Goal: Task Accomplishment & Management: Manage account settings

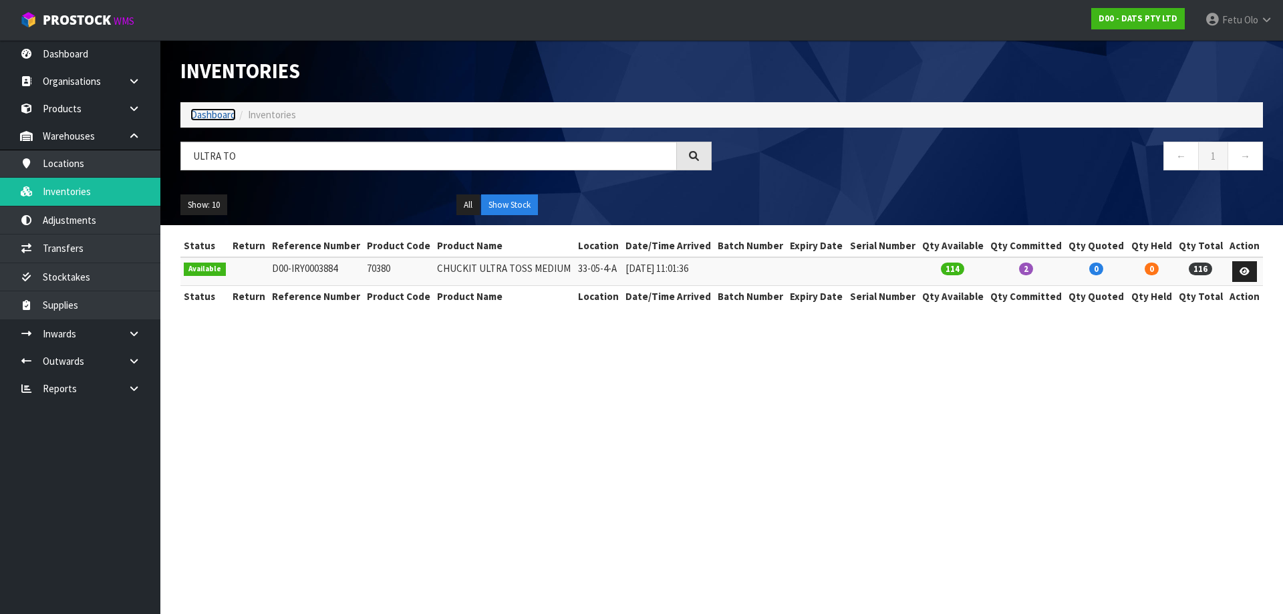
click at [200, 118] on link "Dashboard" at bounding box center [212, 114] width 45 height 13
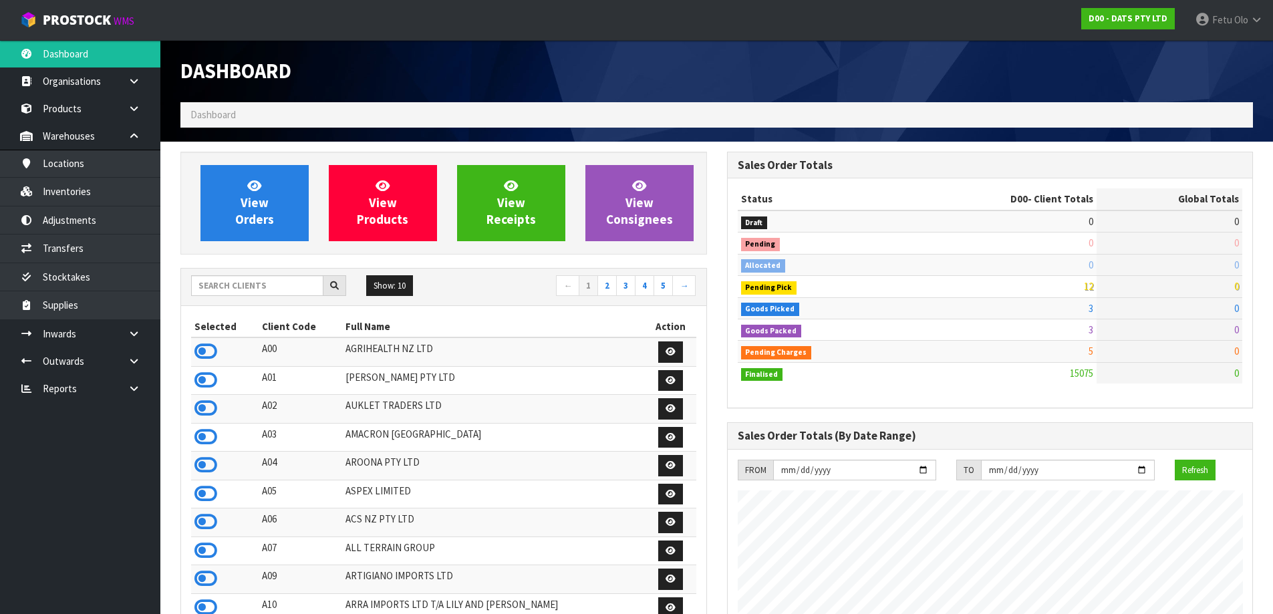
scroll to position [1012, 546]
click at [259, 284] on input "text" at bounding box center [257, 285] width 132 height 21
click at [291, 284] on input "text" at bounding box center [257, 285] width 132 height 21
click at [251, 273] on div "Show: 10 5 10 25 50 ← 1 2 3 4 5 →" at bounding box center [443, 287] width 525 height 37
click at [301, 291] on input "text" at bounding box center [257, 285] width 132 height 21
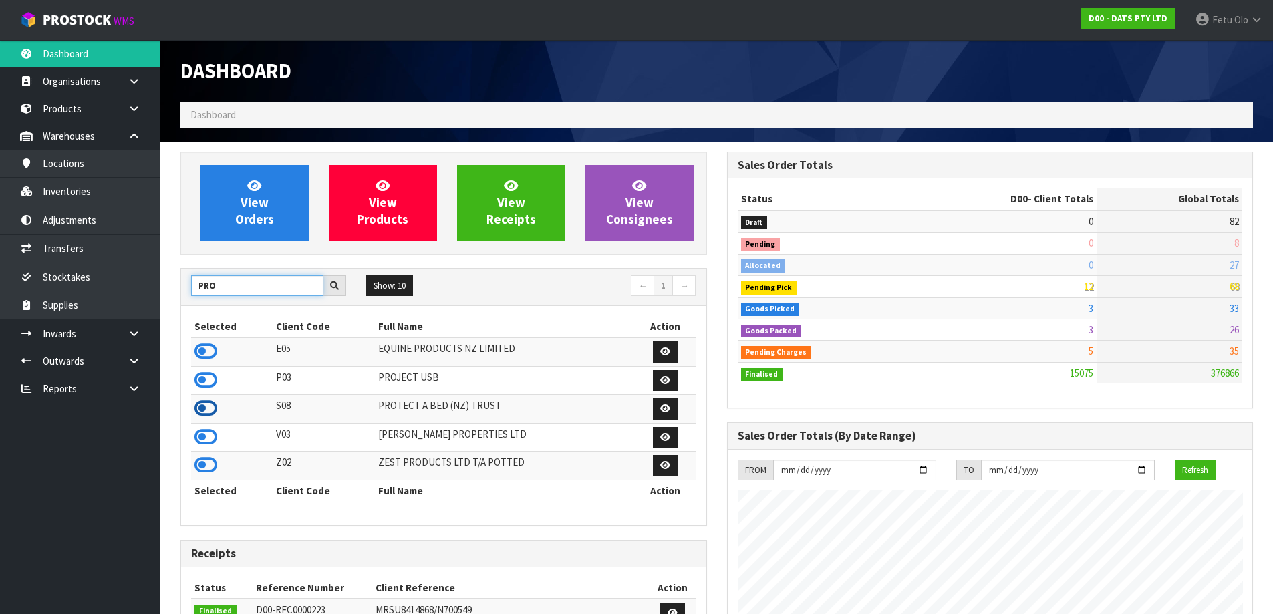
type input "PRO"
click at [209, 410] on icon at bounding box center [205, 408] width 23 height 20
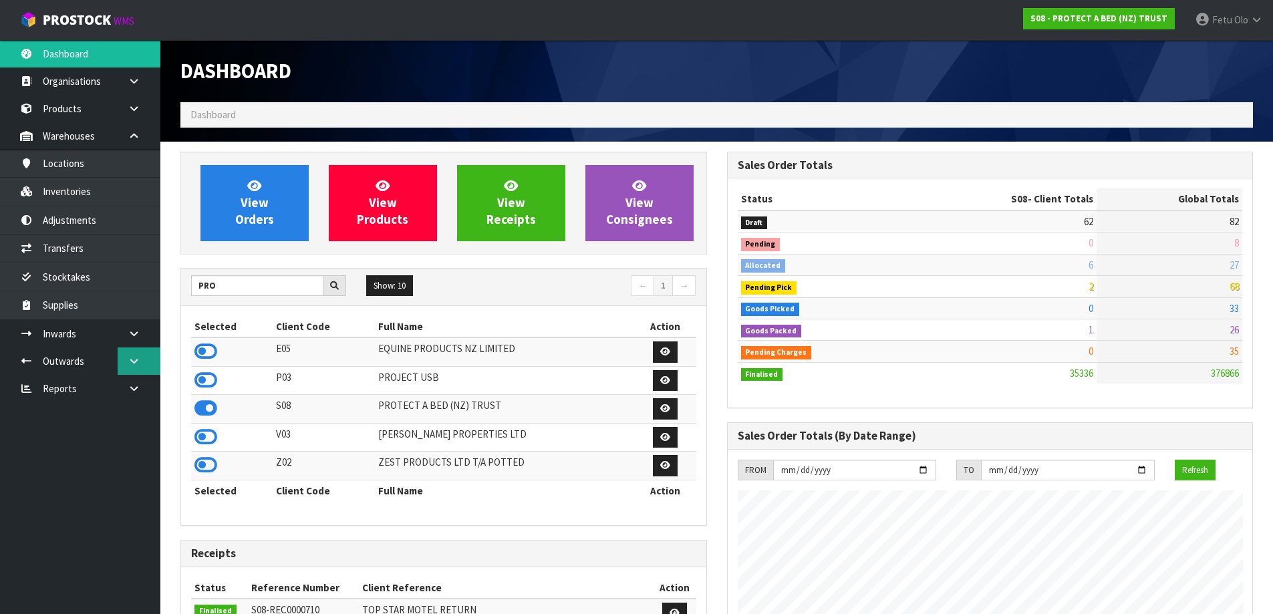
click at [133, 365] on icon at bounding box center [134, 361] width 13 height 10
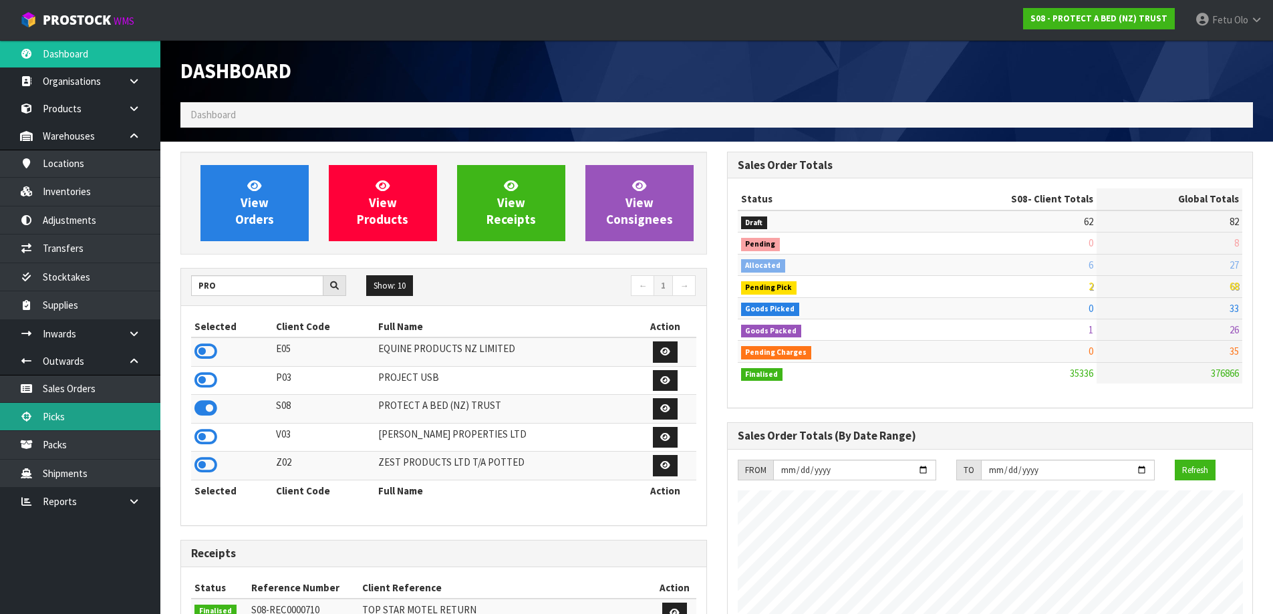
click at [73, 406] on link "Picks" at bounding box center [80, 416] width 160 height 27
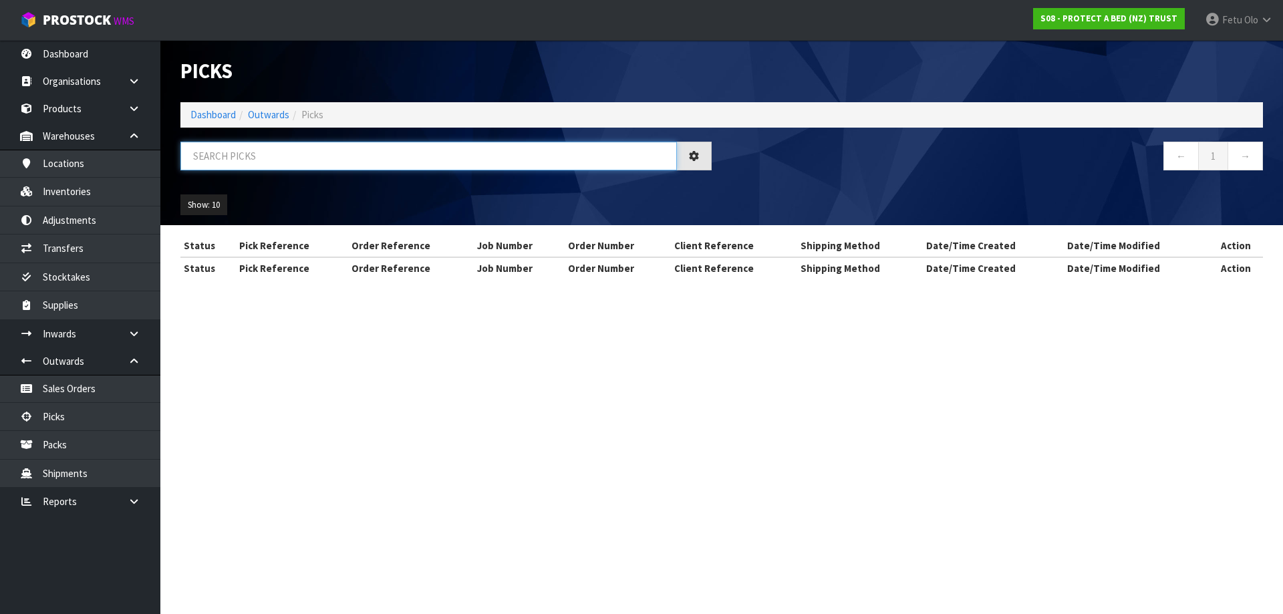
click at [300, 151] on input "text" at bounding box center [428, 156] width 496 height 29
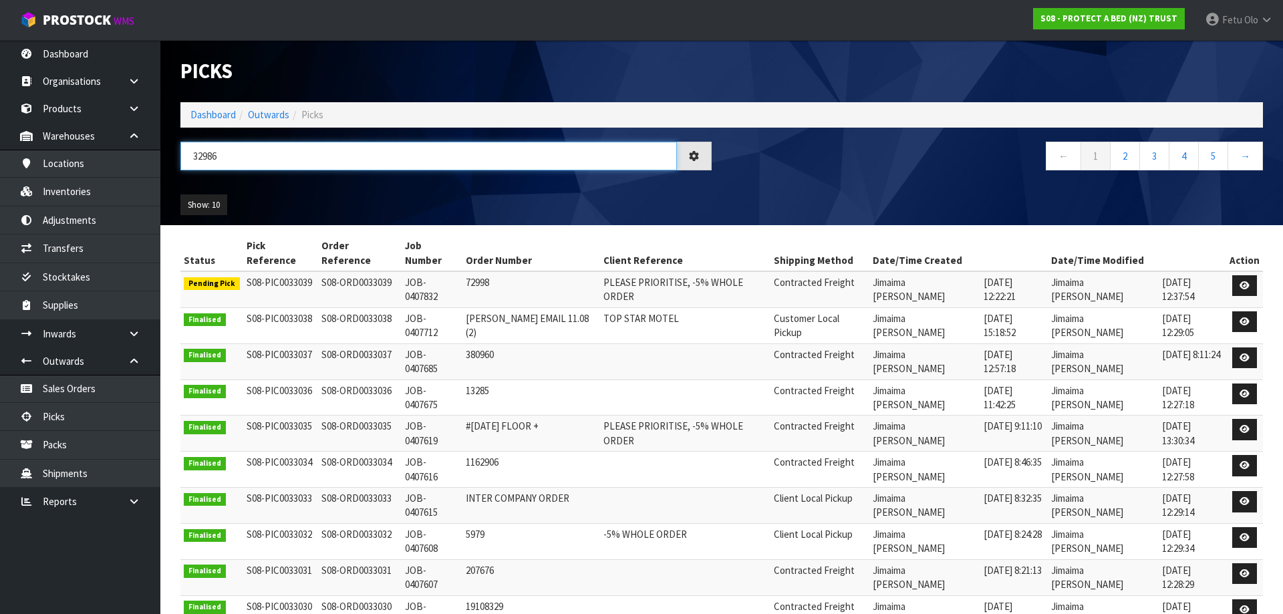
type input "32986"
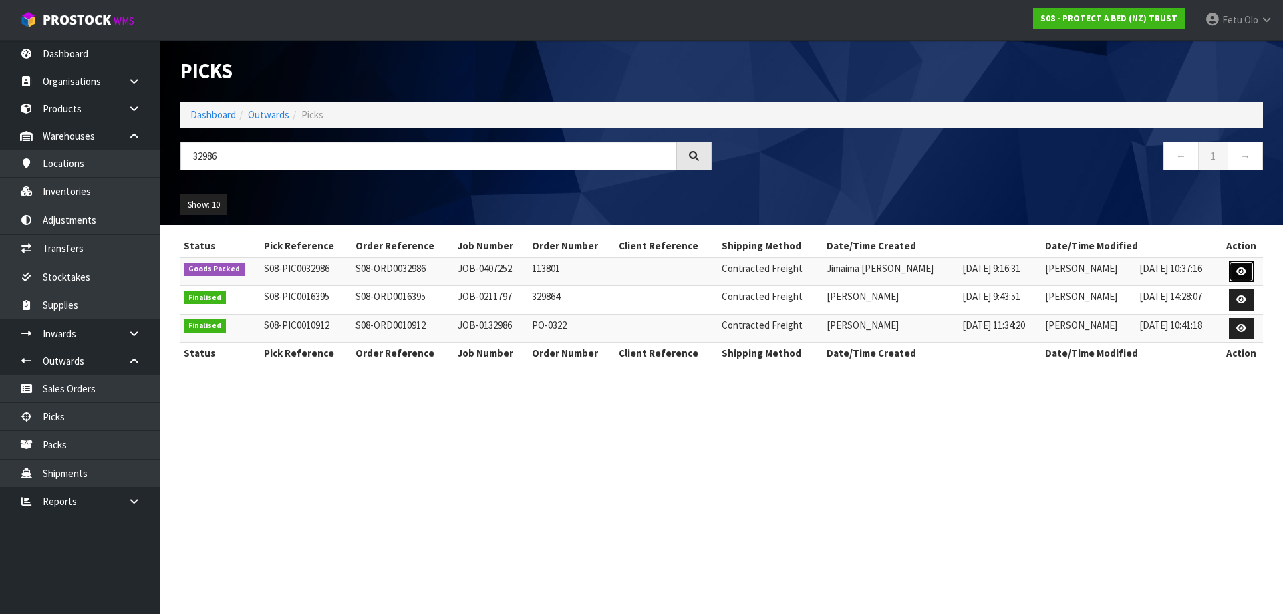
click at [1249, 267] on link at bounding box center [1241, 271] width 25 height 21
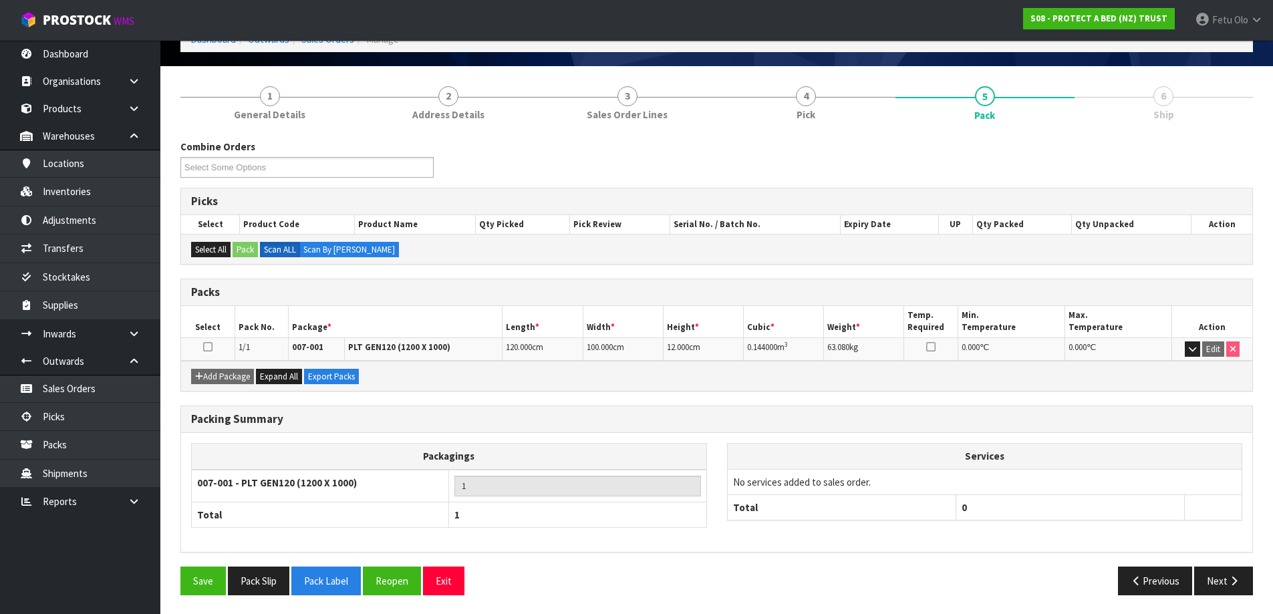
scroll to position [77, 0]
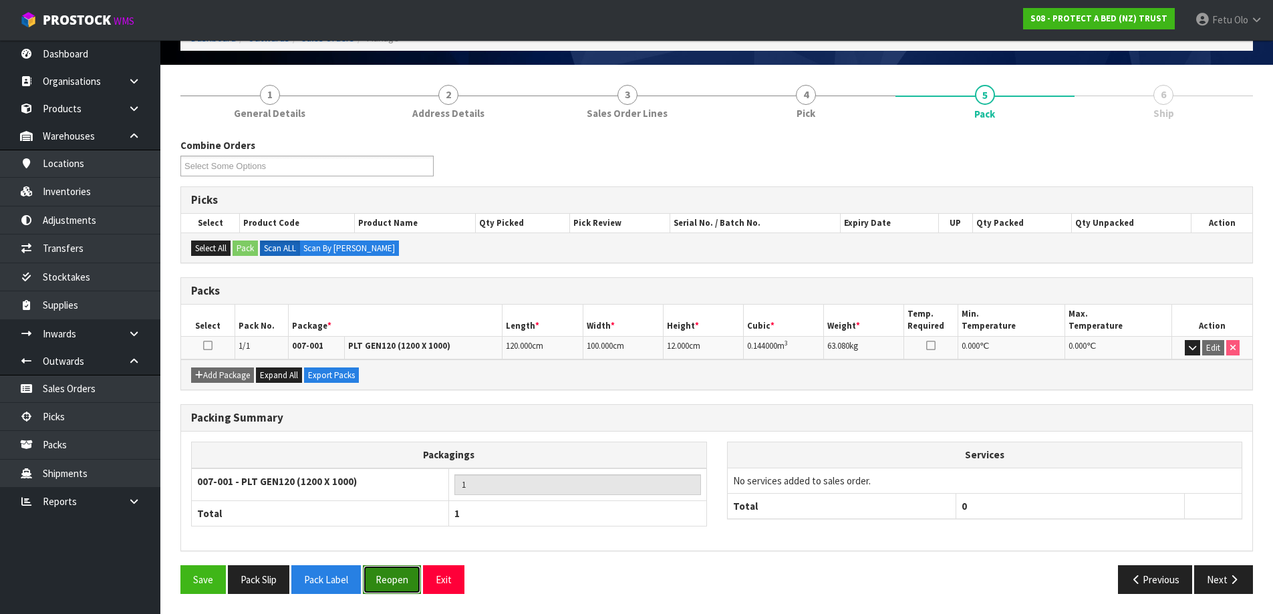
click at [394, 580] on button "Reopen" at bounding box center [392, 579] width 58 height 29
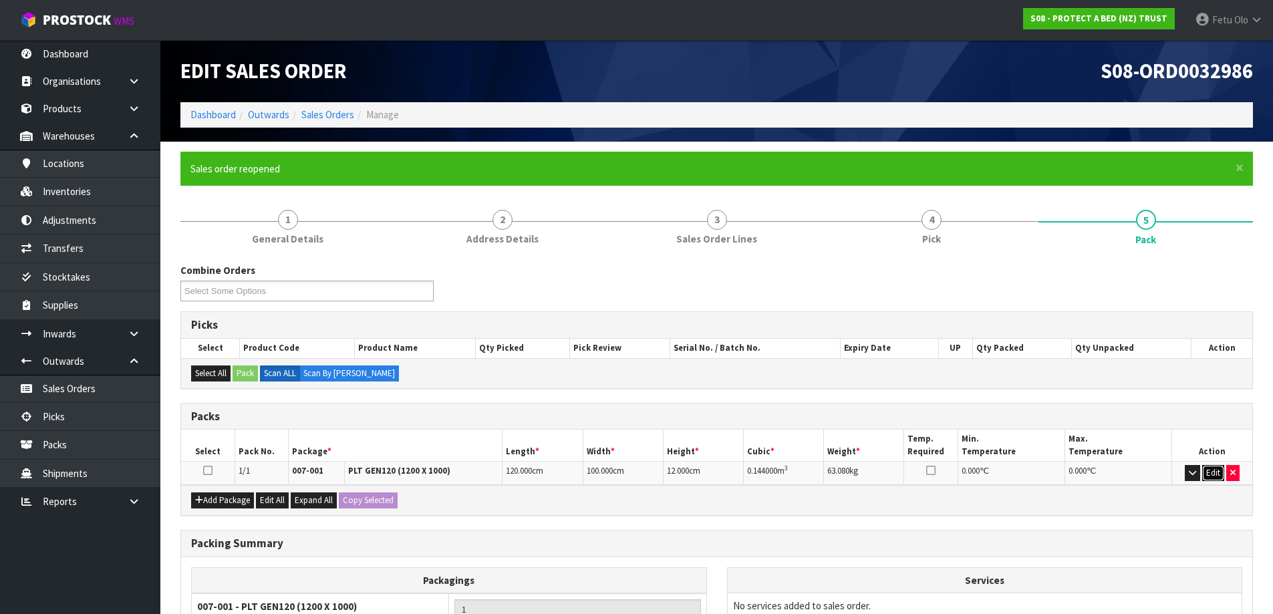
click at [1220, 472] on button "Edit" at bounding box center [1213, 473] width 22 height 16
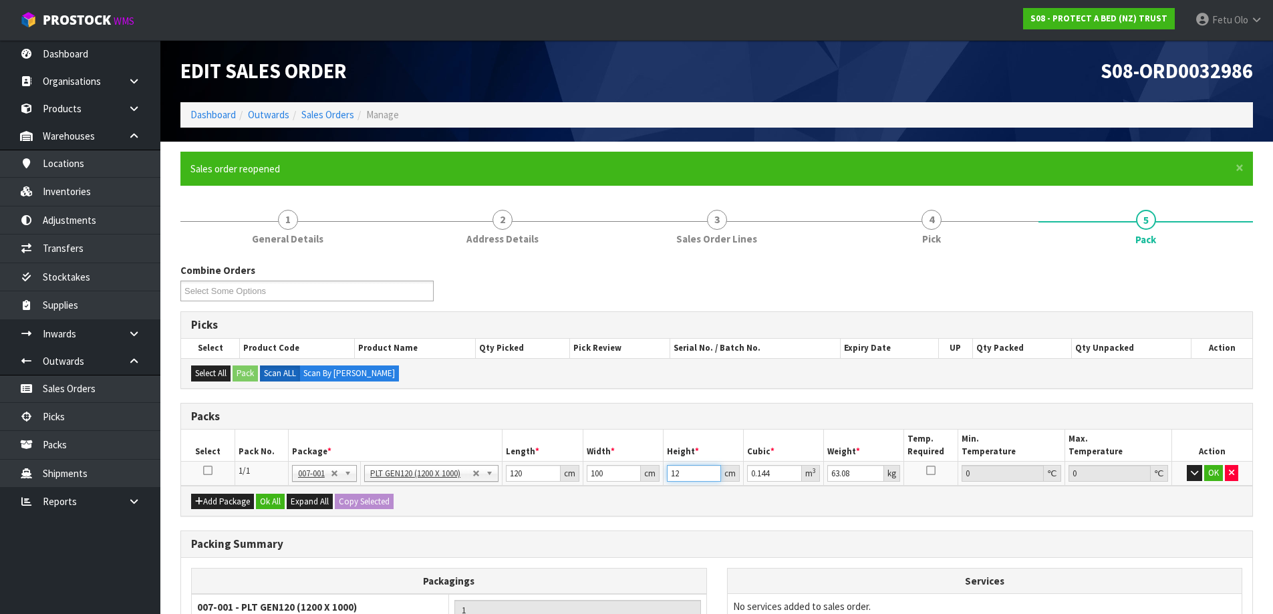
click at [657, 484] on tr "1/1 NONE 007-001 007-002 007-004 007-009 007-013 007-014 007-015 007-017 007-01…" at bounding box center [716, 474] width 1071 height 24
type input "7"
type input "0.084"
type input "78"
type input "0.936"
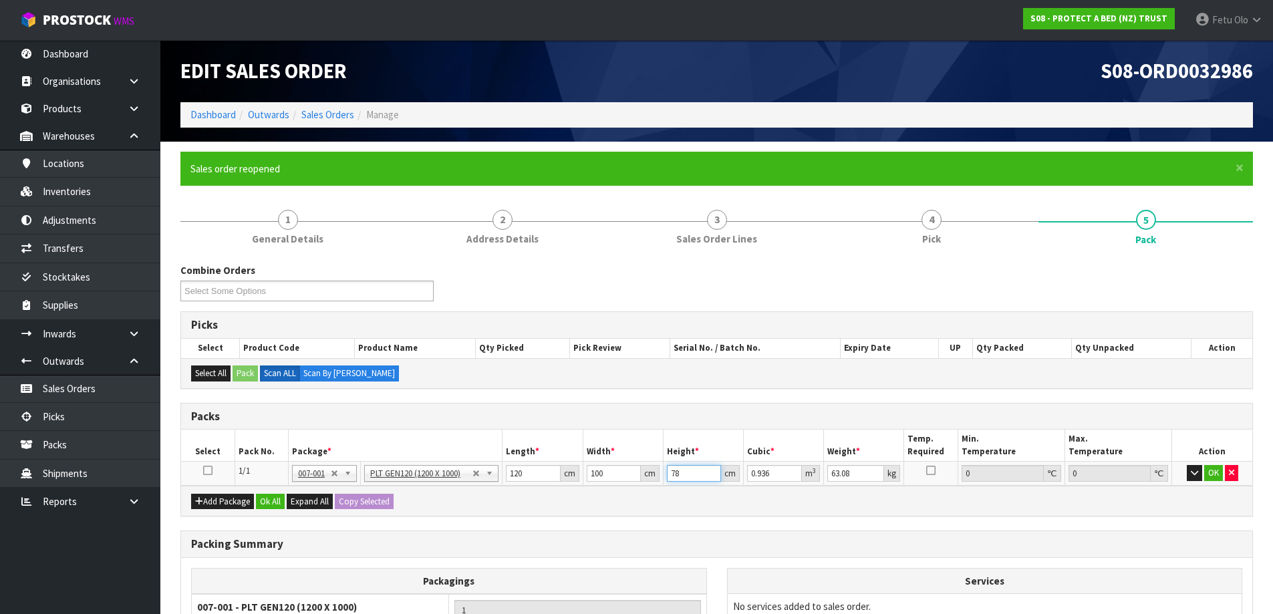
type input "78"
type input "76"
click button "OK" at bounding box center [1213, 473] width 19 height 16
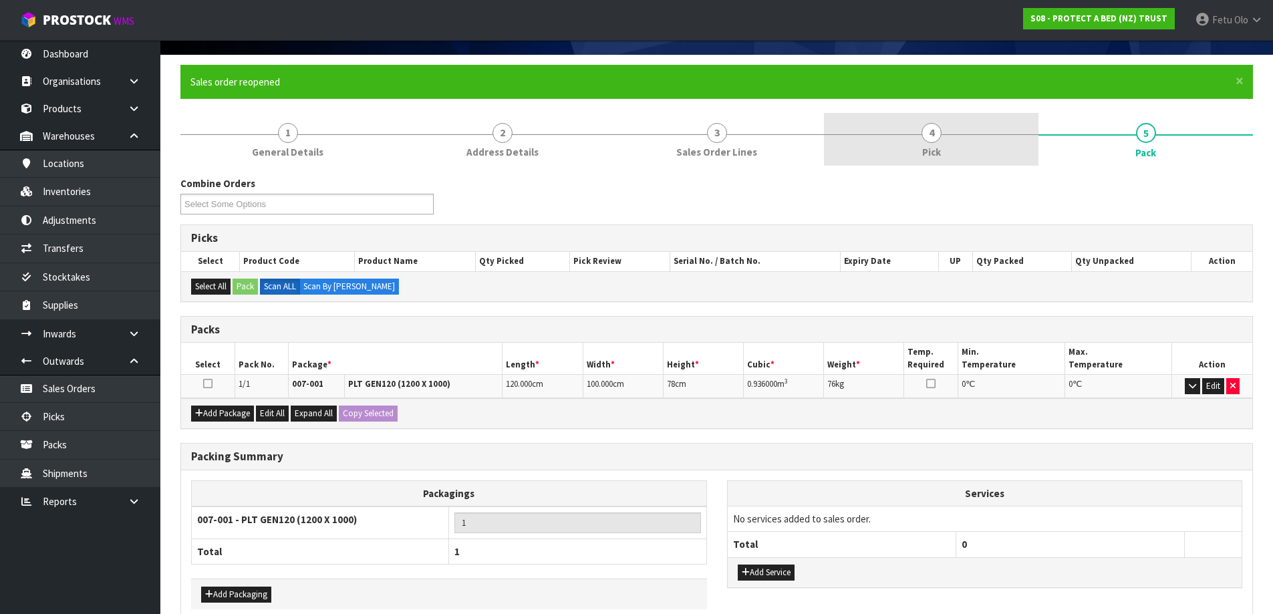
scroll to position [156, 0]
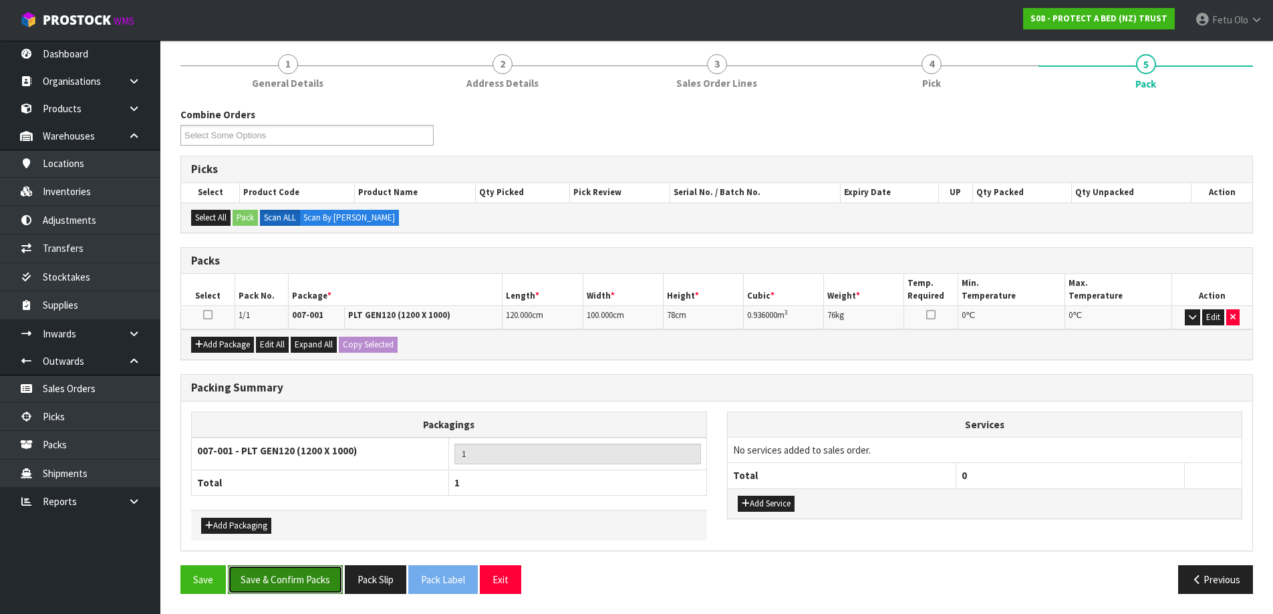
click at [310, 575] on button "Save & Confirm Packs" at bounding box center [285, 579] width 115 height 29
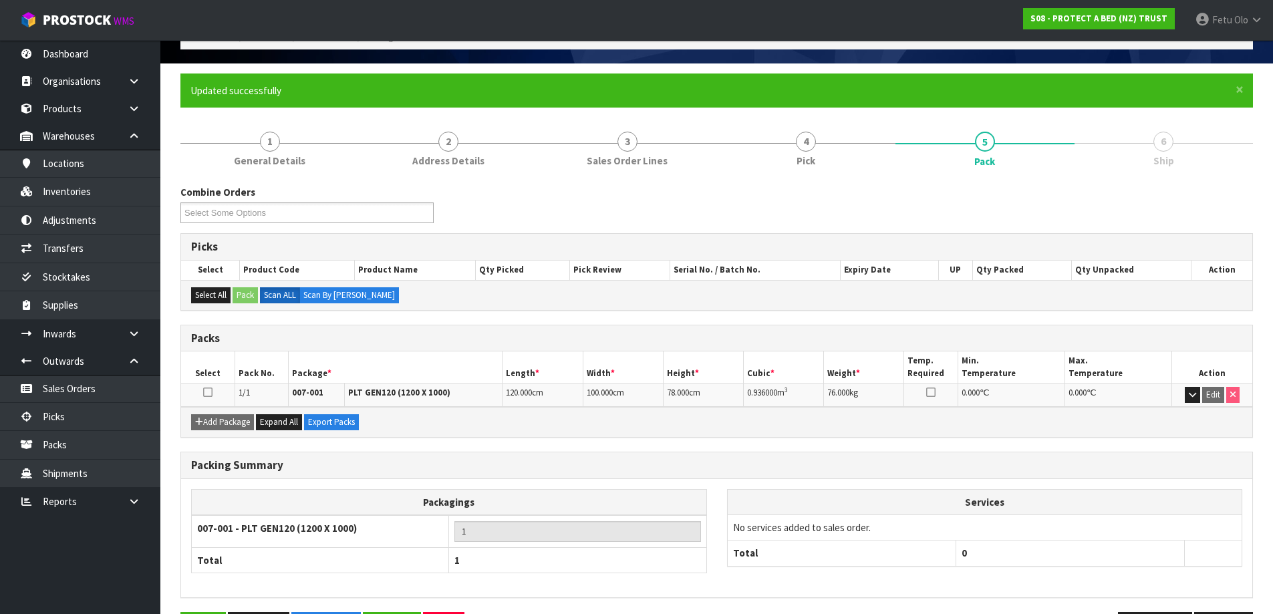
scroll to position [126, 0]
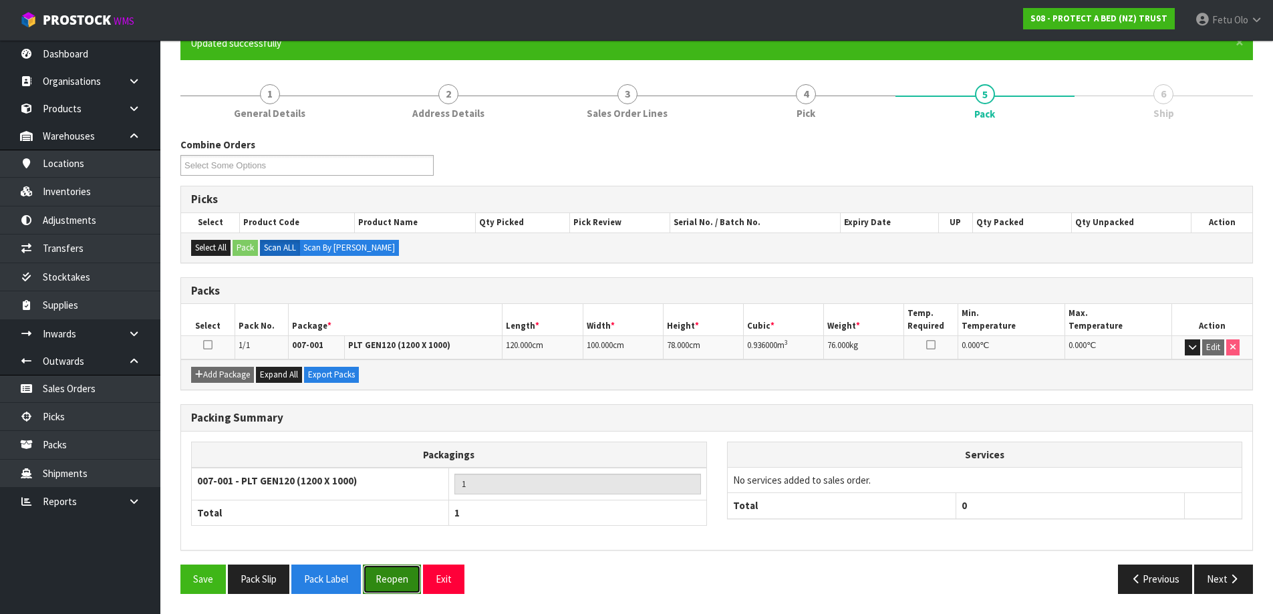
click at [392, 587] on button "Reopen" at bounding box center [392, 579] width 58 height 29
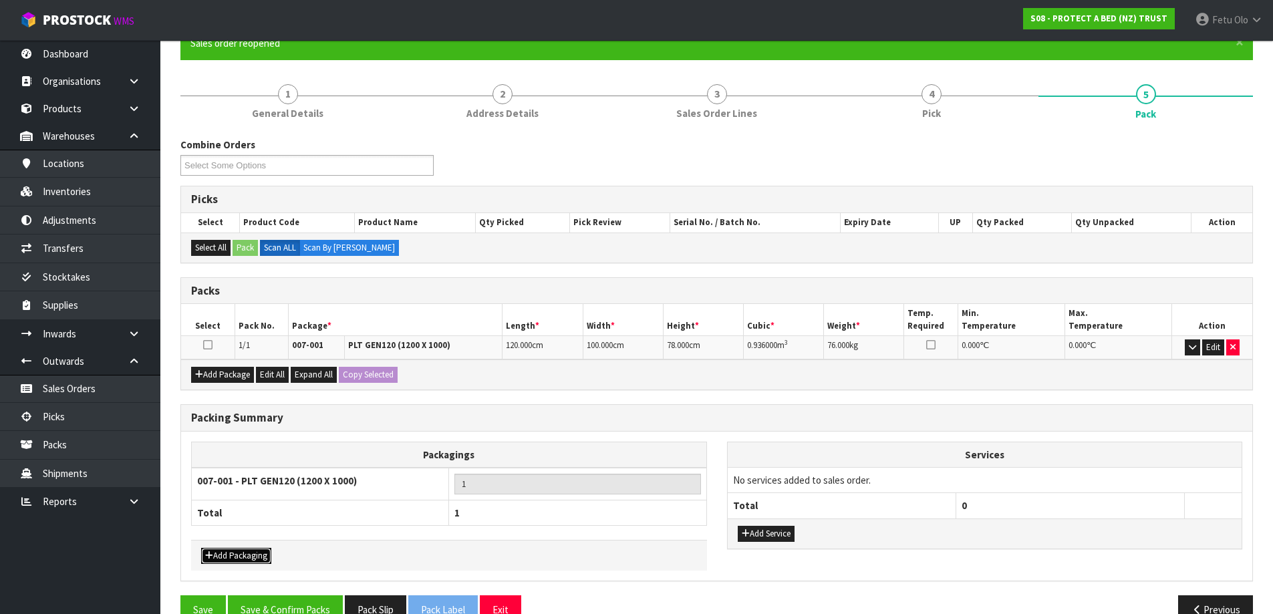
click at [258, 550] on button "Add Packaging" at bounding box center [236, 556] width 70 height 16
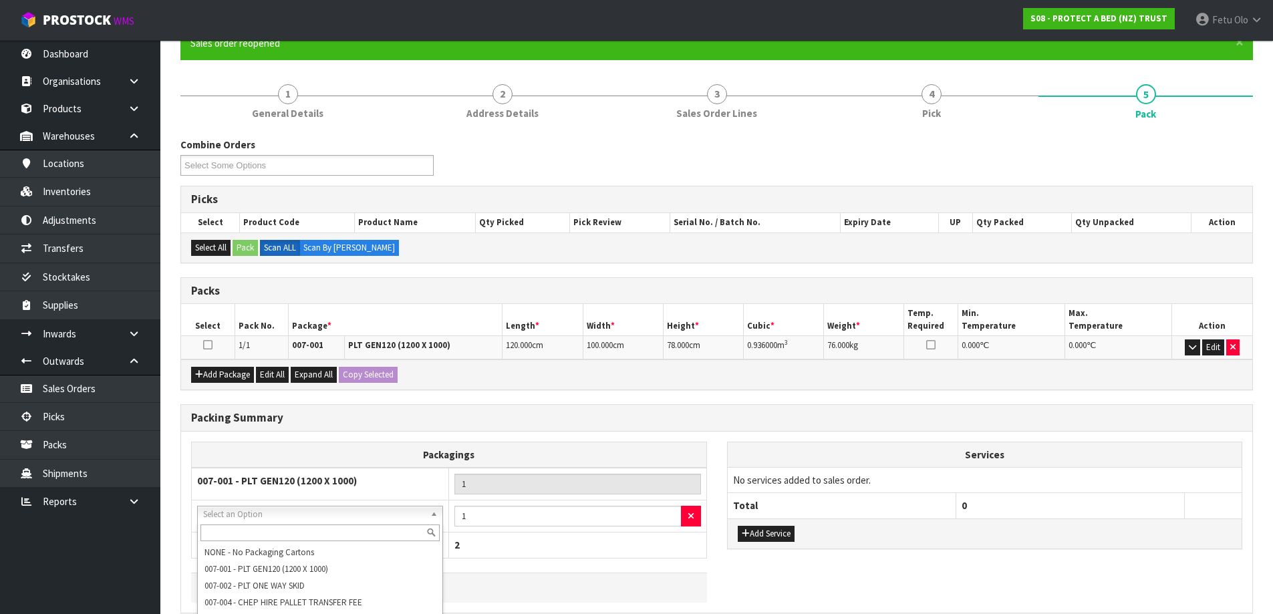
click at [267, 536] on input "text" at bounding box center [319, 532] width 239 height 17
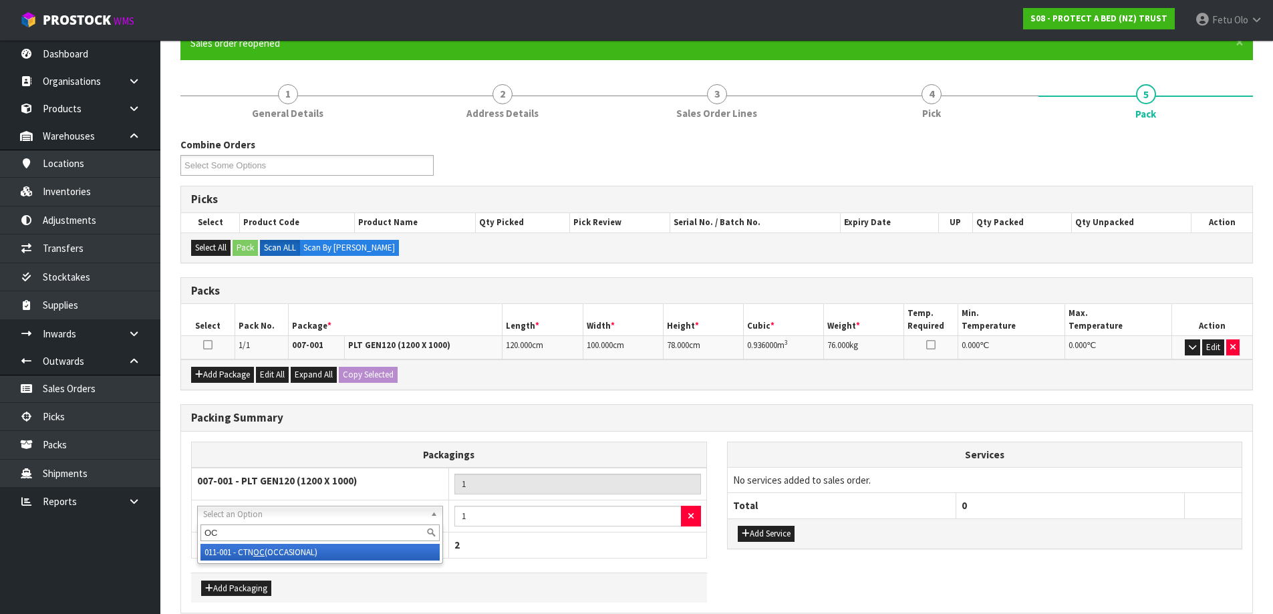
type input "OC"
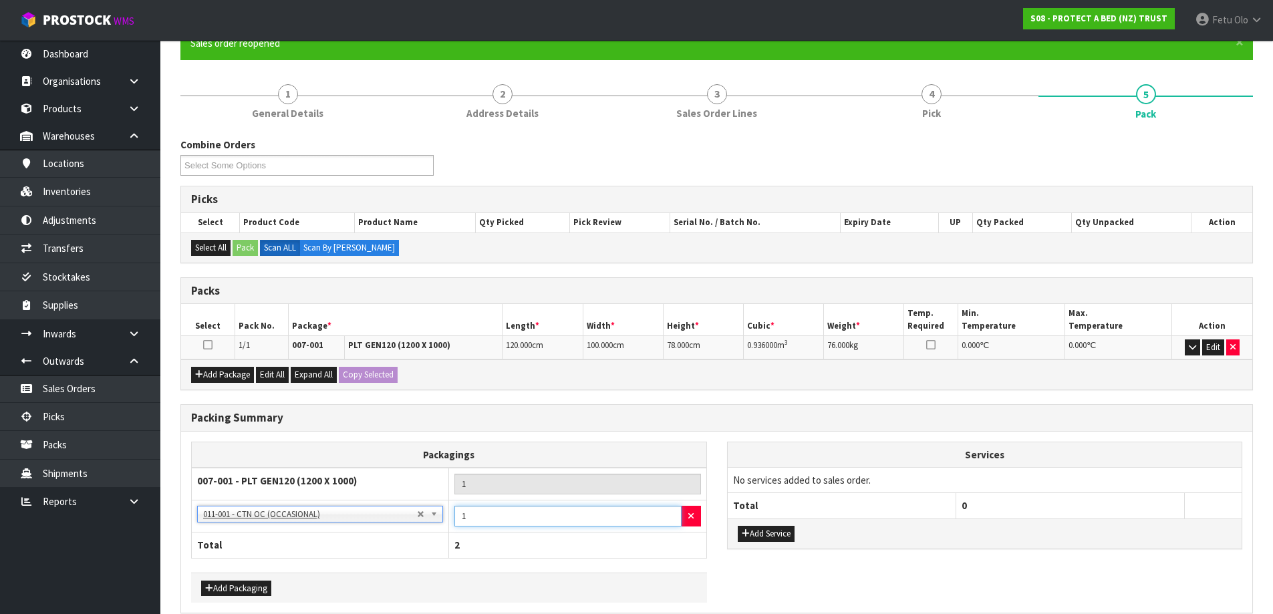
drag, startPoint x: 520, startPoint y: 518, endPoint x: 245, endPoint y: 558, distance: 278.7
click at [245, 558] on table "Packagings 007-001 - PLT GEN120 (1200 X 1000) 1 NONE - No Packaging Cartons 007…" at bounding box center [449, 500] width 516 height 117
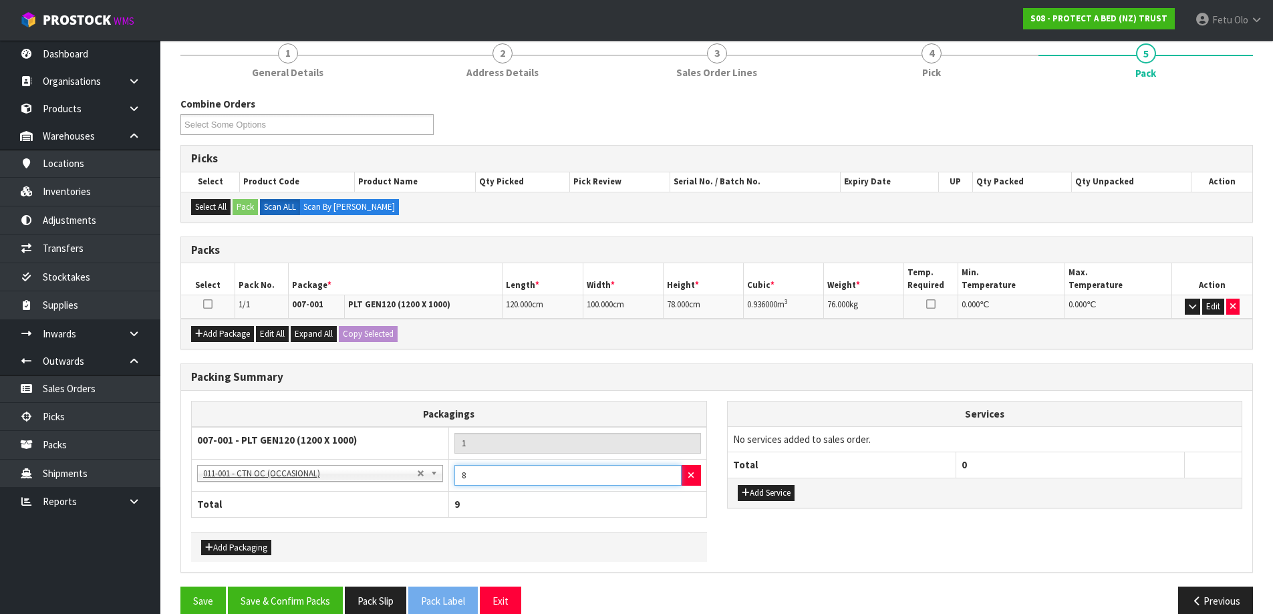
scroll to position [188, 0]
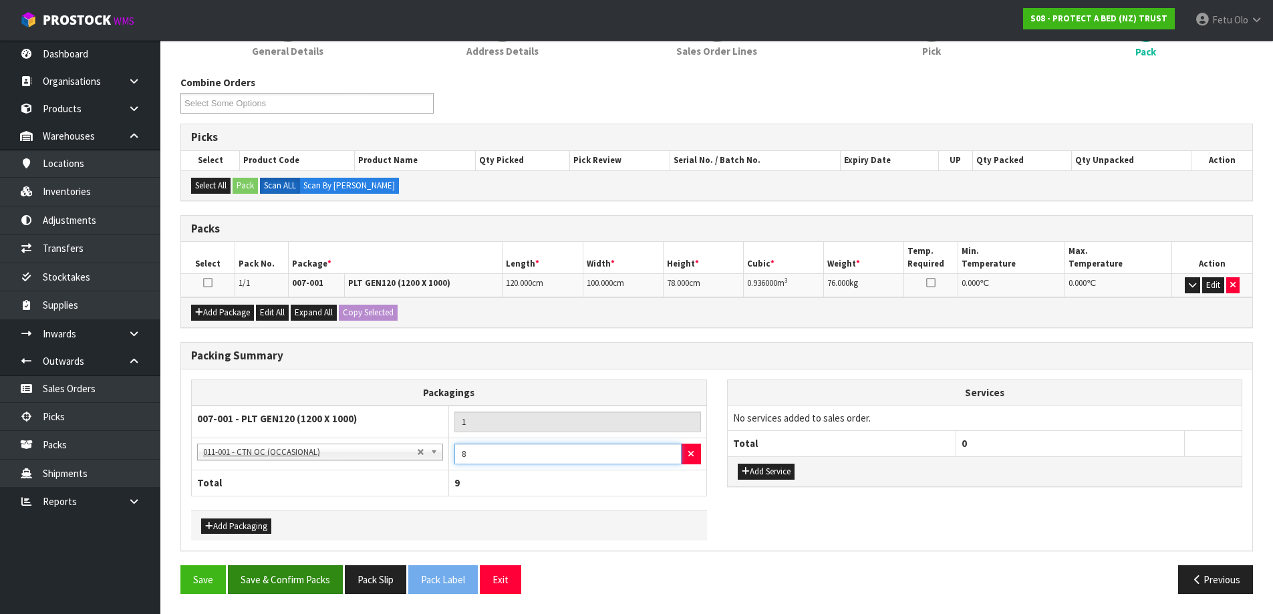
type input "8"
click at [295, 570] on button "Save & Confirm Packs" at bounding box center [285, 579] width 115 height 29
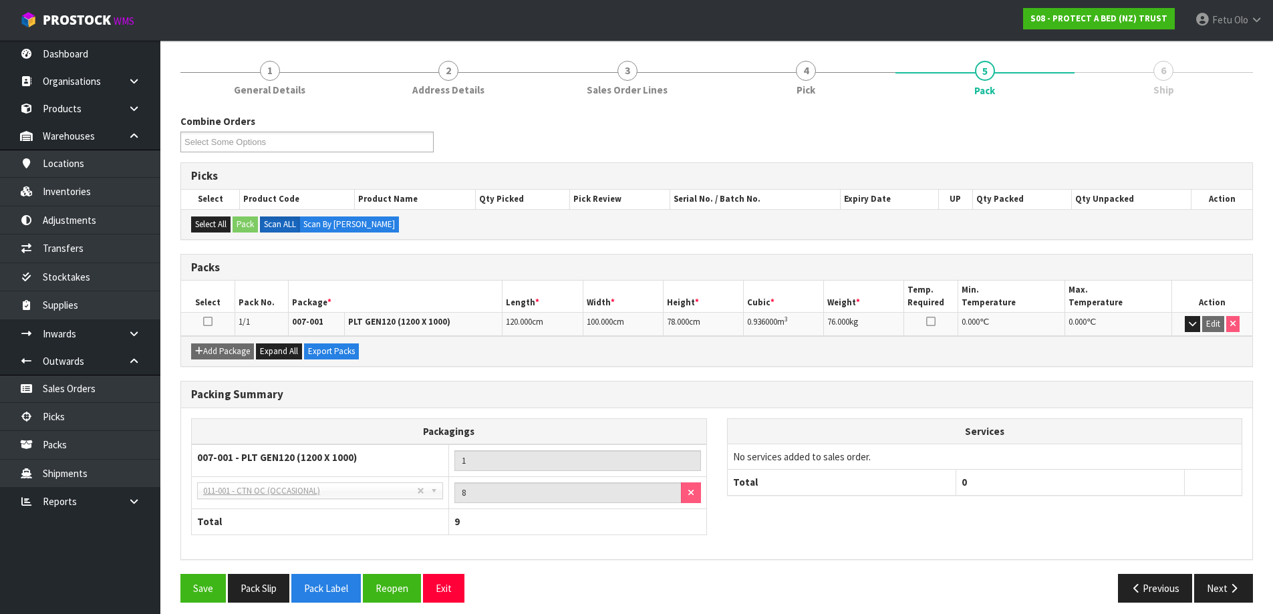
scroll to position [158, 0]
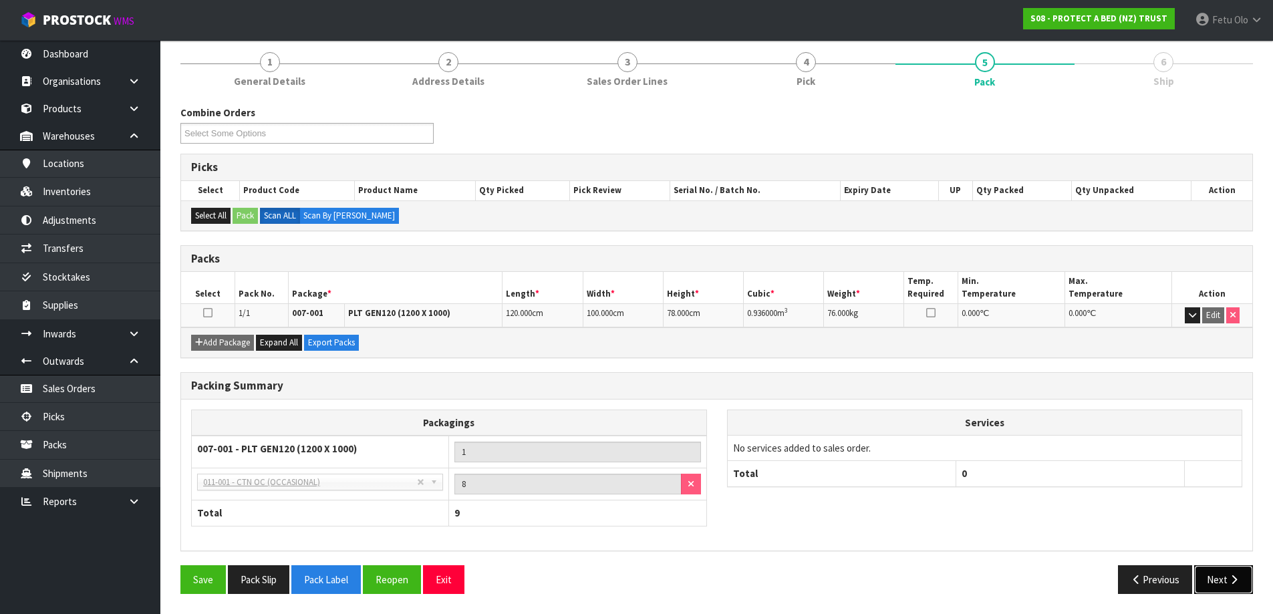
click at [1209, 579] on button "Next" at bounding box center [1223, 579] width 59 height 29
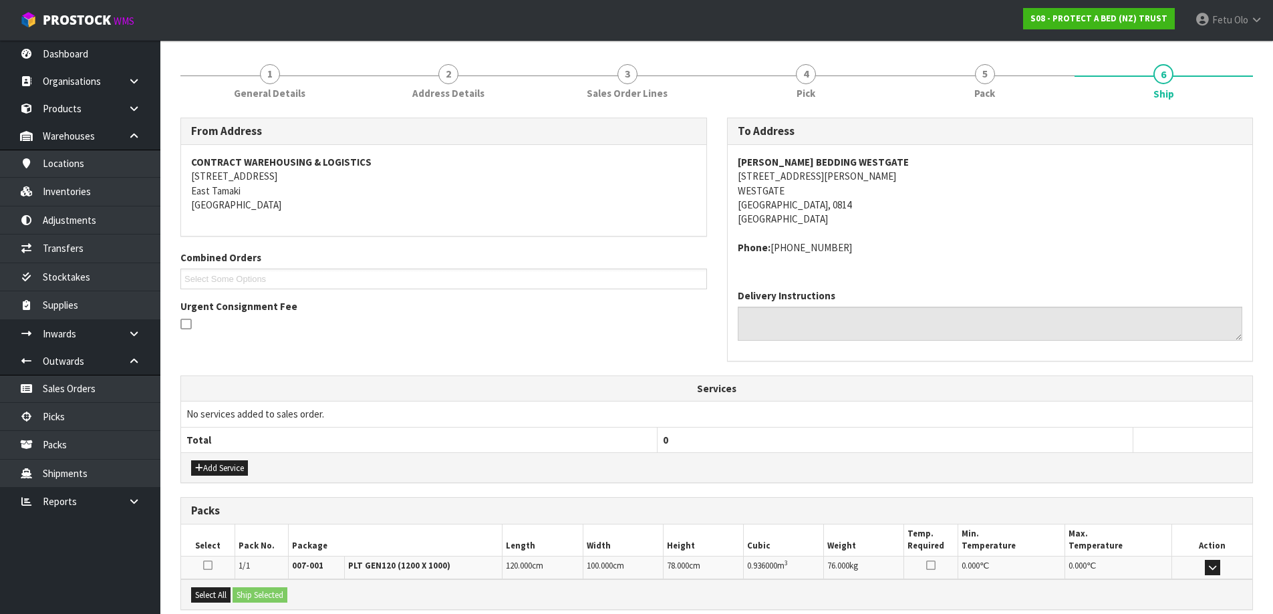
scroll to position [285, 0]
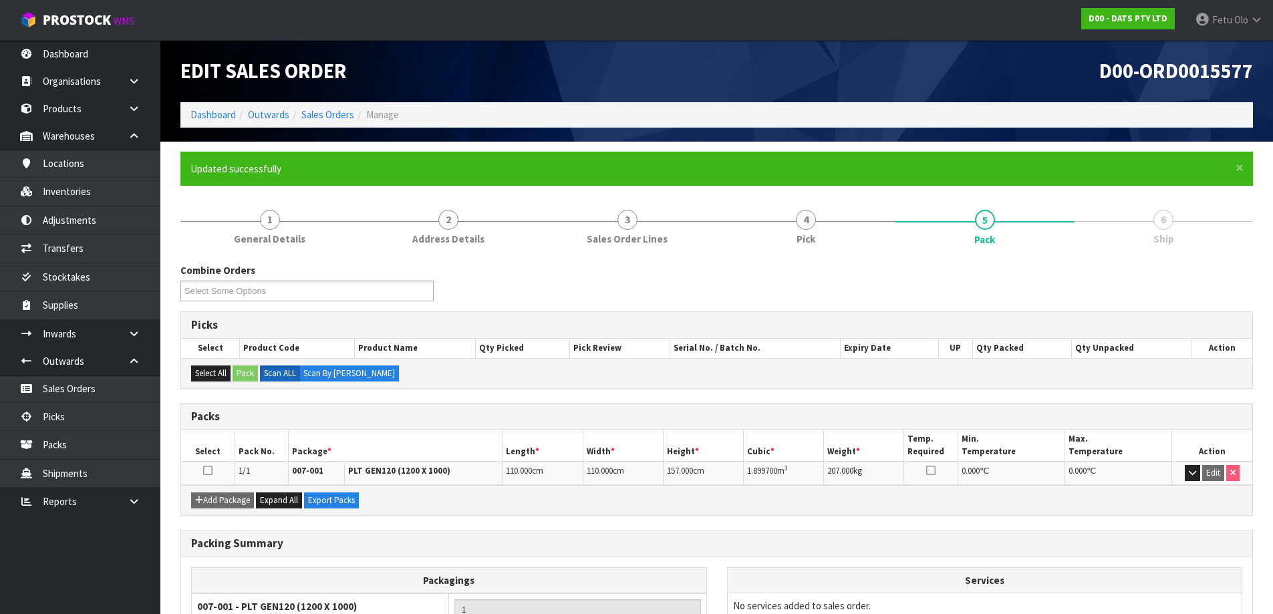
click at [192, 107] on ol "Dashboard Outwards Sales Orders Manage" at bounding box center [716, 114] width 1072 height 25
click at [199, 118] on link "Dashboard" at bounding box center [212, 114] width 45 height 13
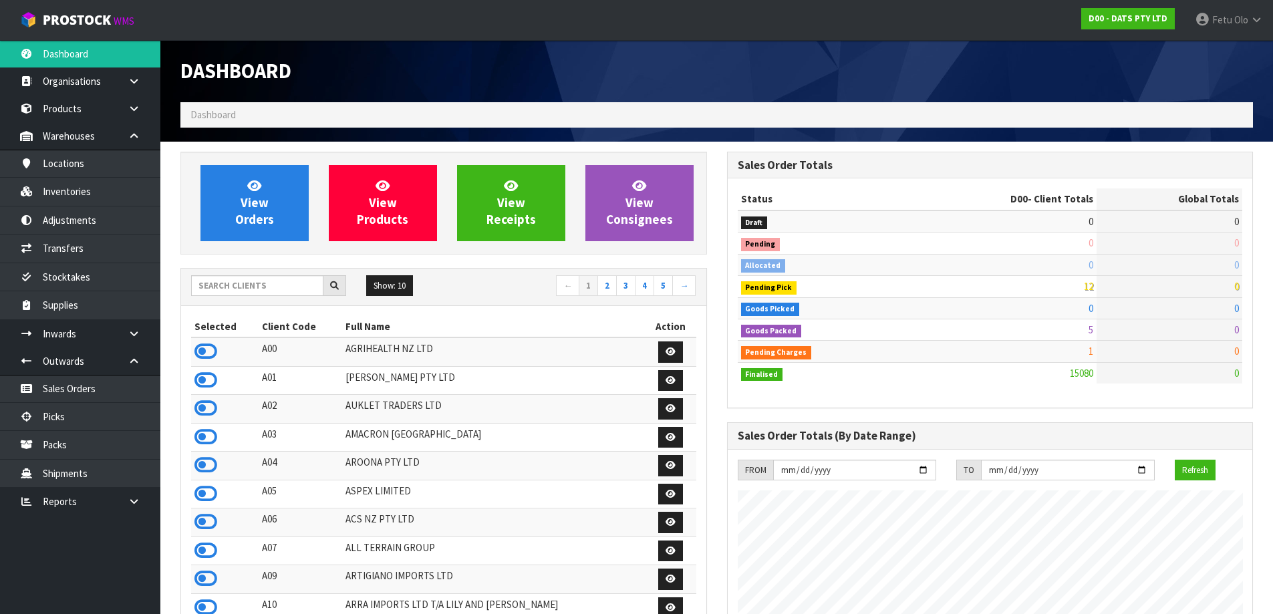
scroll to position [1012, 546]
click at [251, 294] on input "text" at bounding box center [257, 285] width 132 height 21
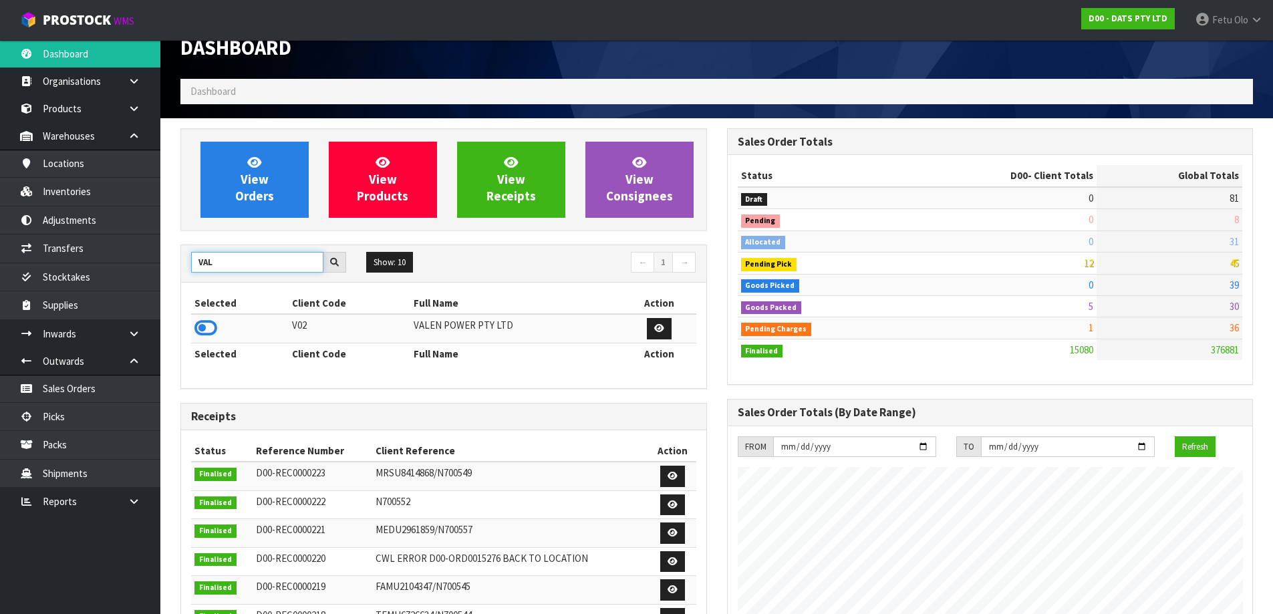
scroll to position [0, 0]
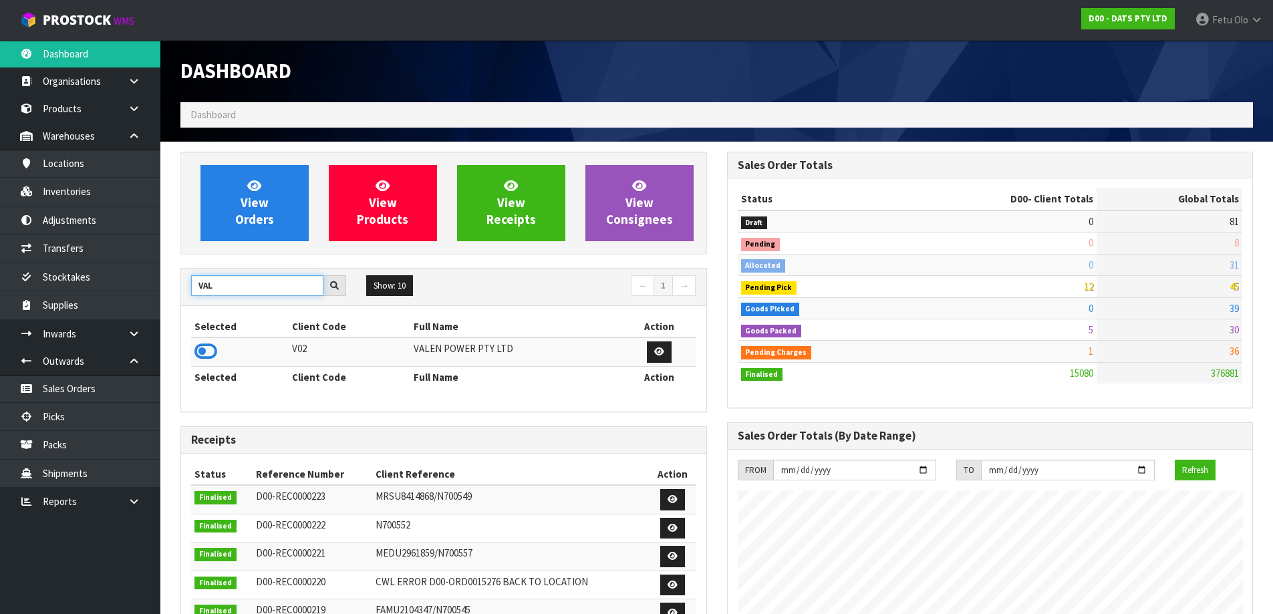
type input "VAL"
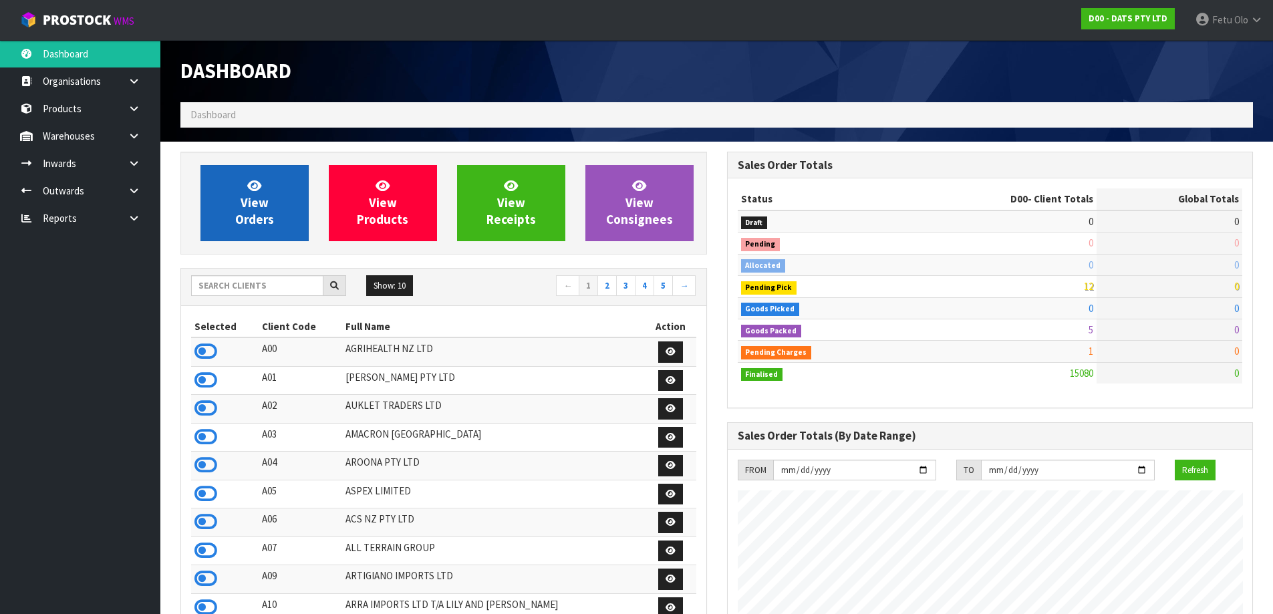
scroll to position [1012, 546]
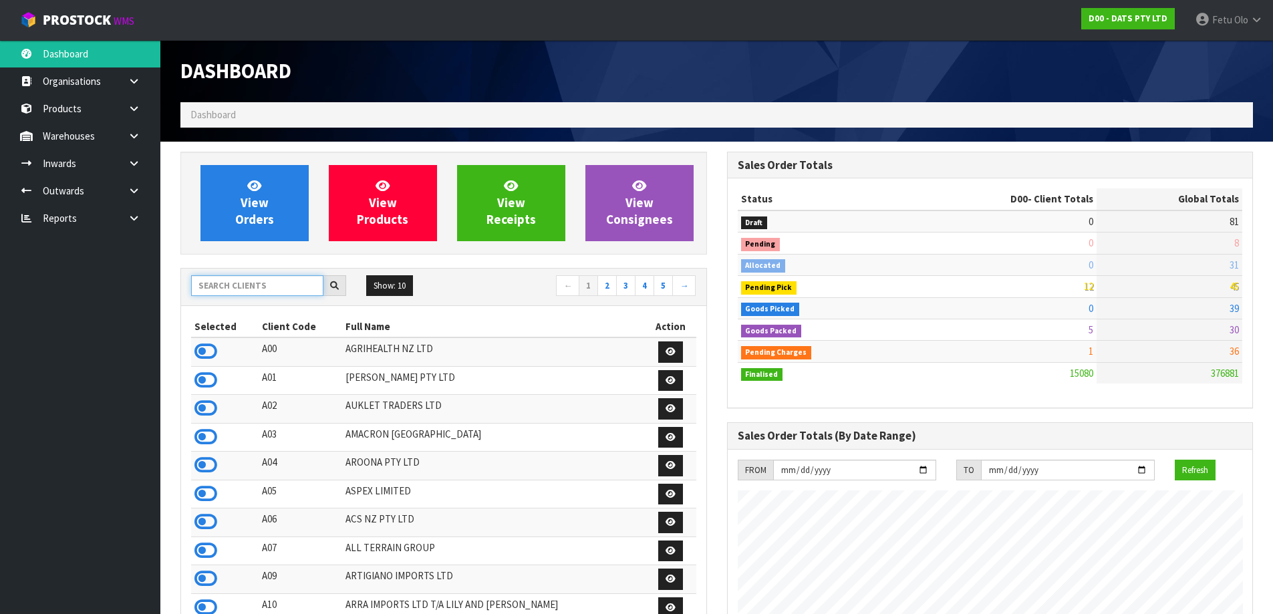
click at [287, 285] on input "text" at bounding box center [257, 285] width 132 height 21
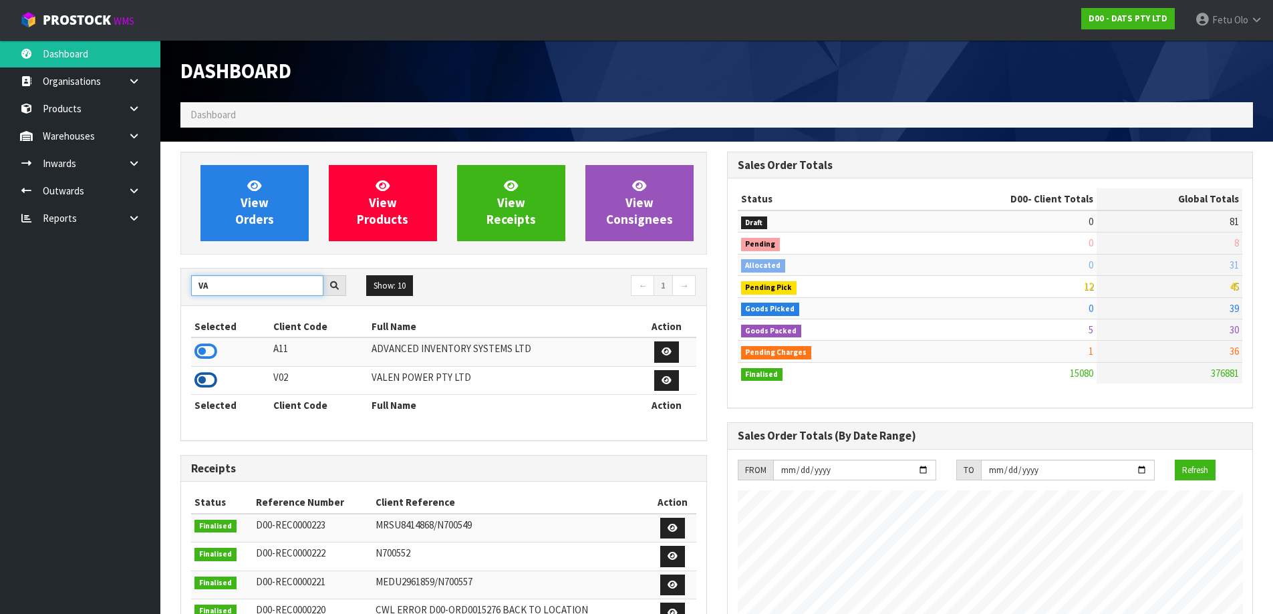
type input "VA"
click at [204, 377] on icon at bounding box center [205, 380] width 23 height 20
click at [144, 196] on link at bounding box center [139, 190] width 43 height 27
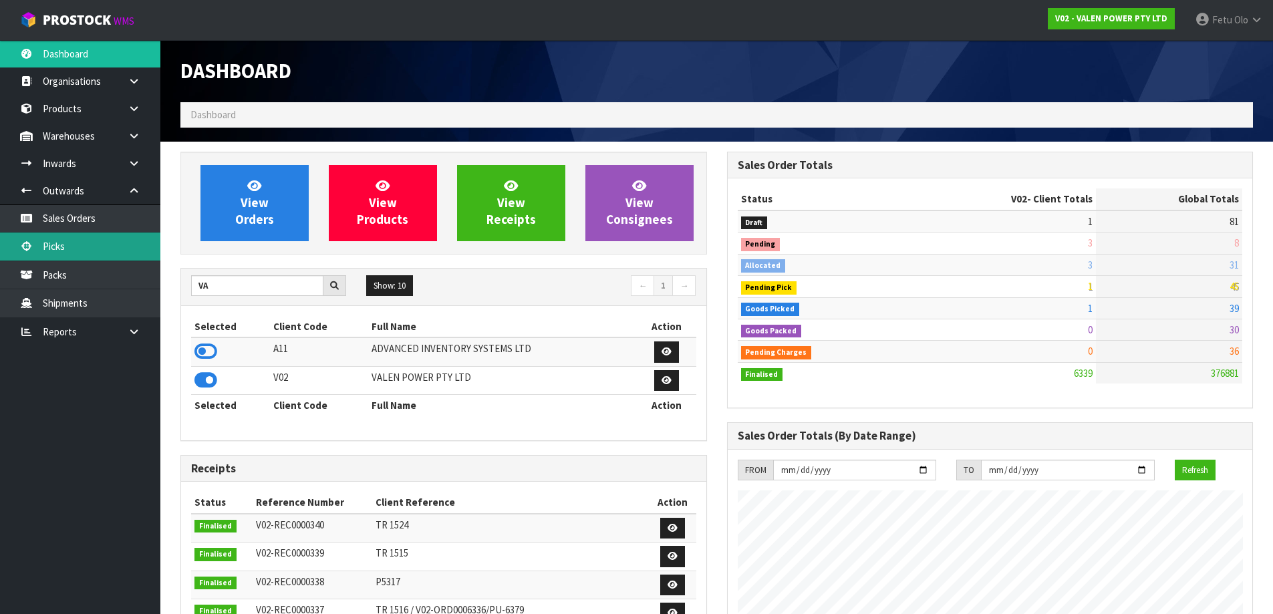
click at [92, 239] on link "Picks" at bounding box center [80, 245] width 160 height 27
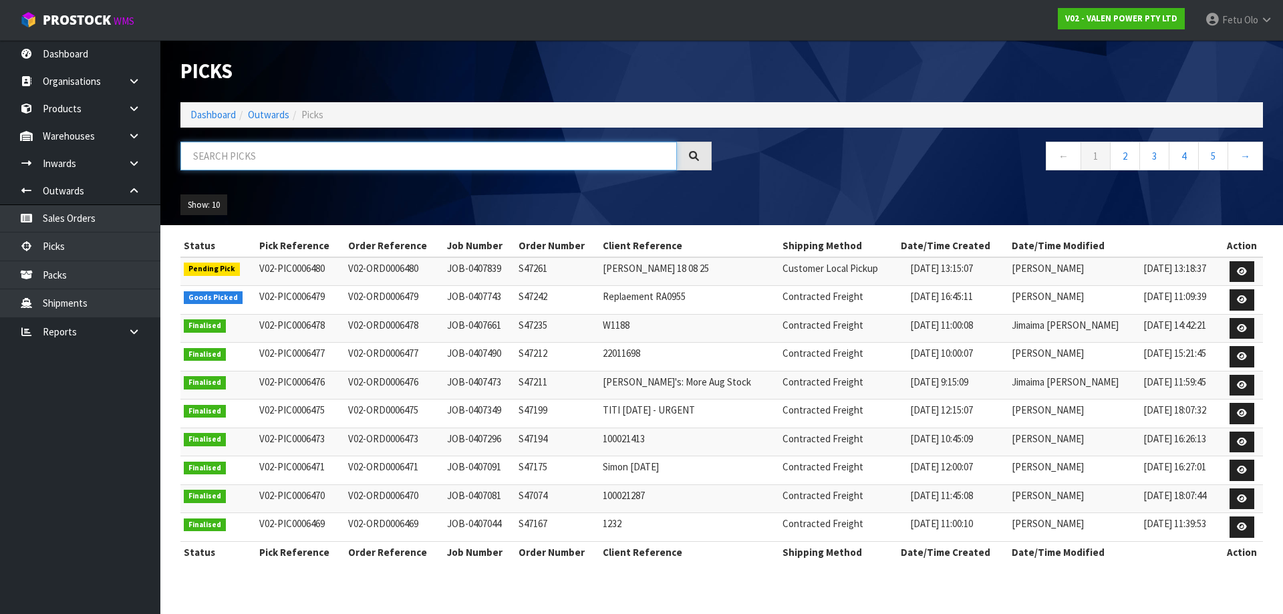
click at [235, 166] on input "text" at bounding box center [428, 156] width 496 height 29
click at [1241, 303] on icon at bounding box center [1242, 299] width 10 height 9
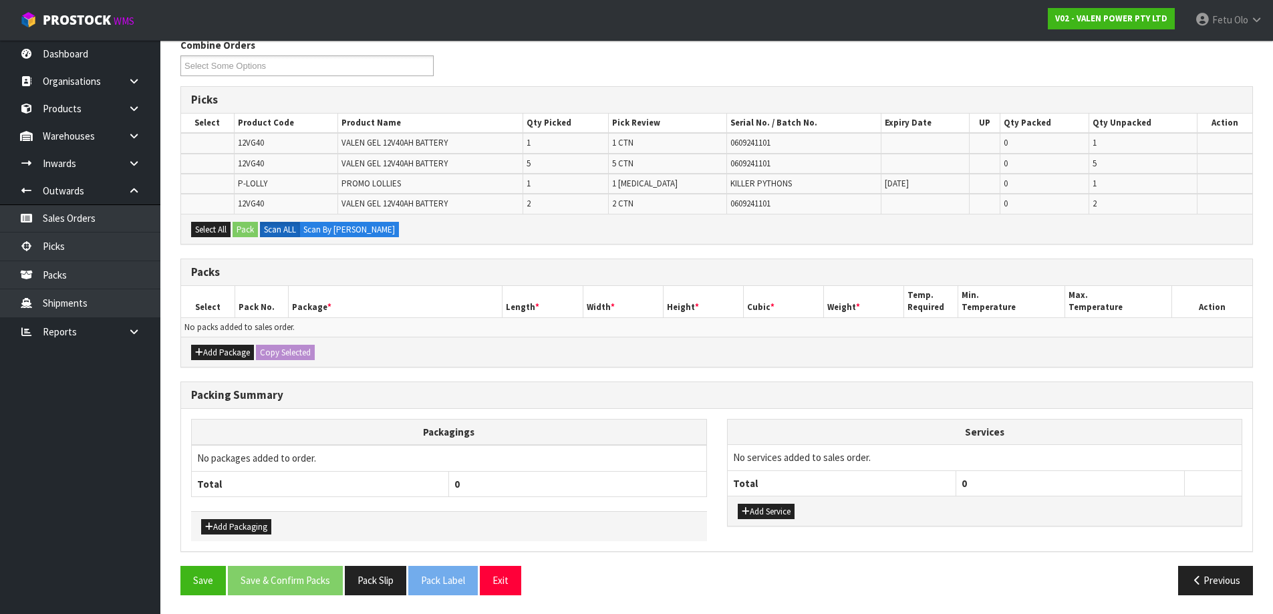
scroll to position [178, 0]
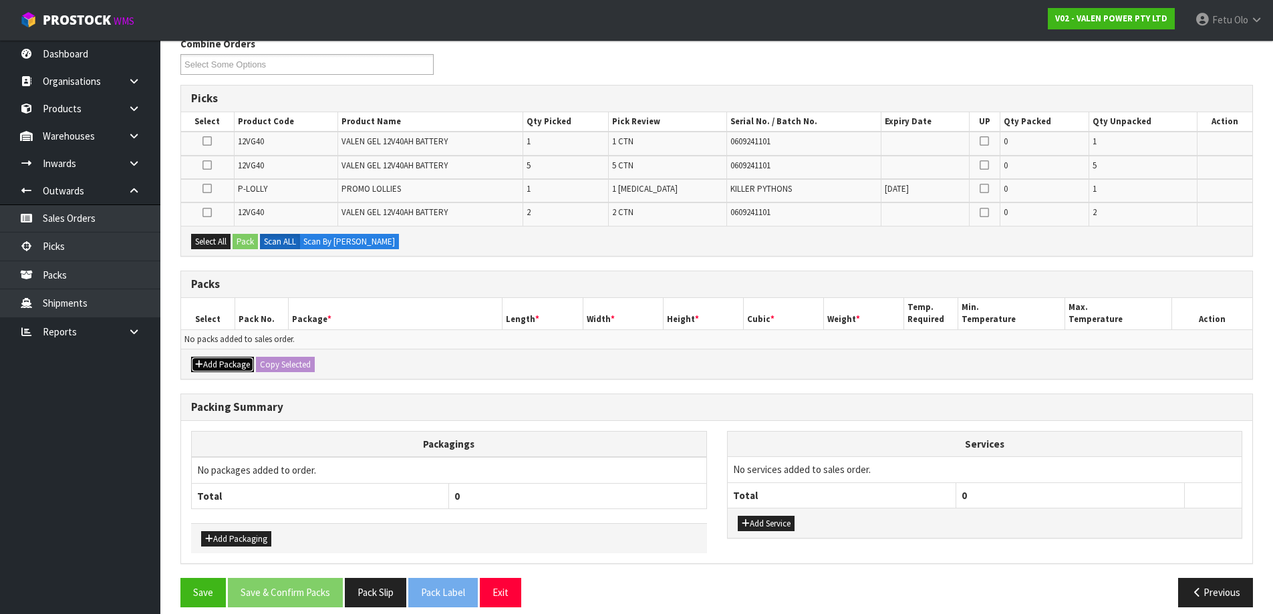
click at [220, 369] on button "Add Package" at bounding box center [222, 365] width 63 height 16
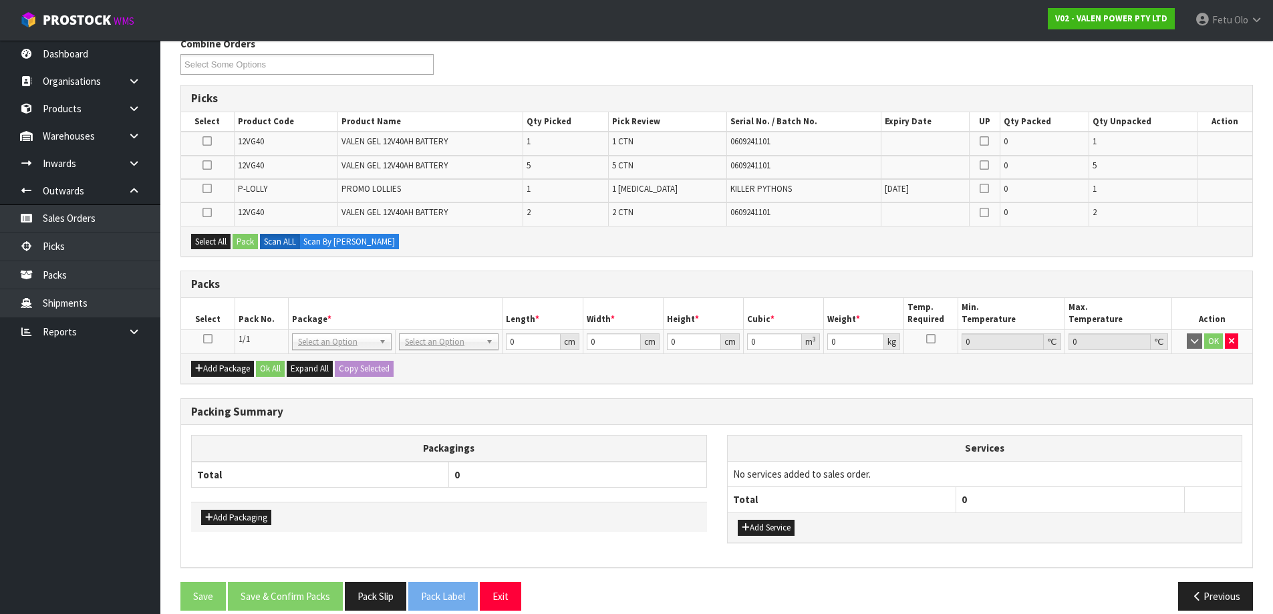
click at [205, 339] on icon at bounding box center [207, 339] width 9 height 1
click at [288, 293] on div "Packs" at bounding box center [716, 284] width 1071 height 27
click at [634, 436] on th "Packagings" at bounding box center [449, 449] width 515 height 26
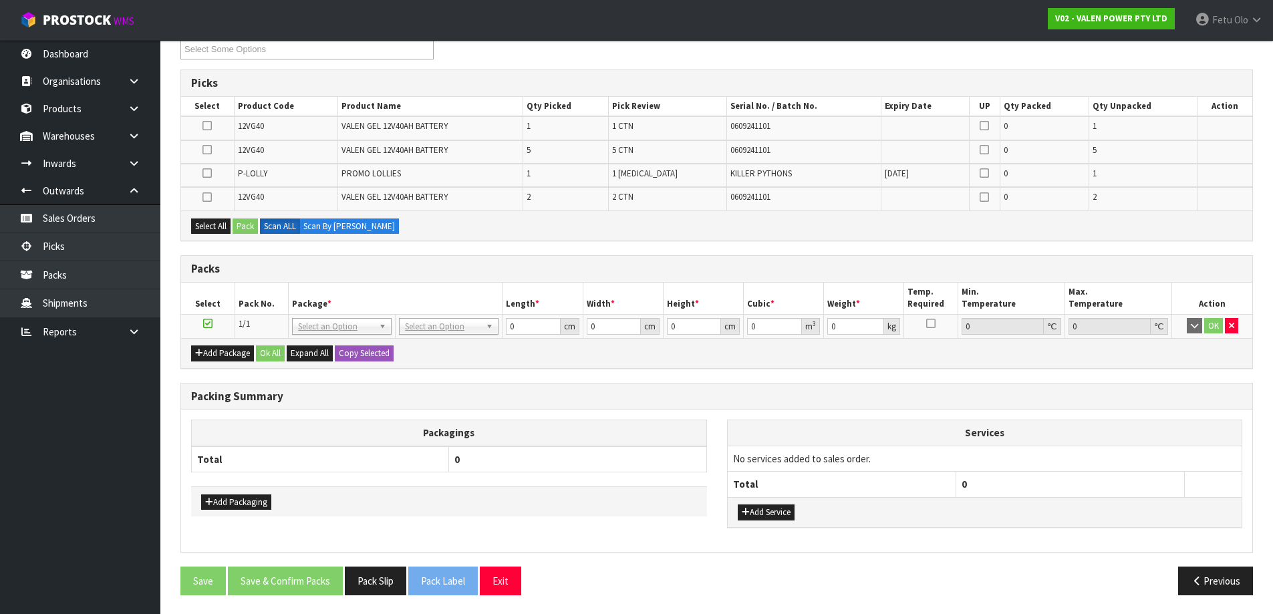
scroll to position [195, 0]
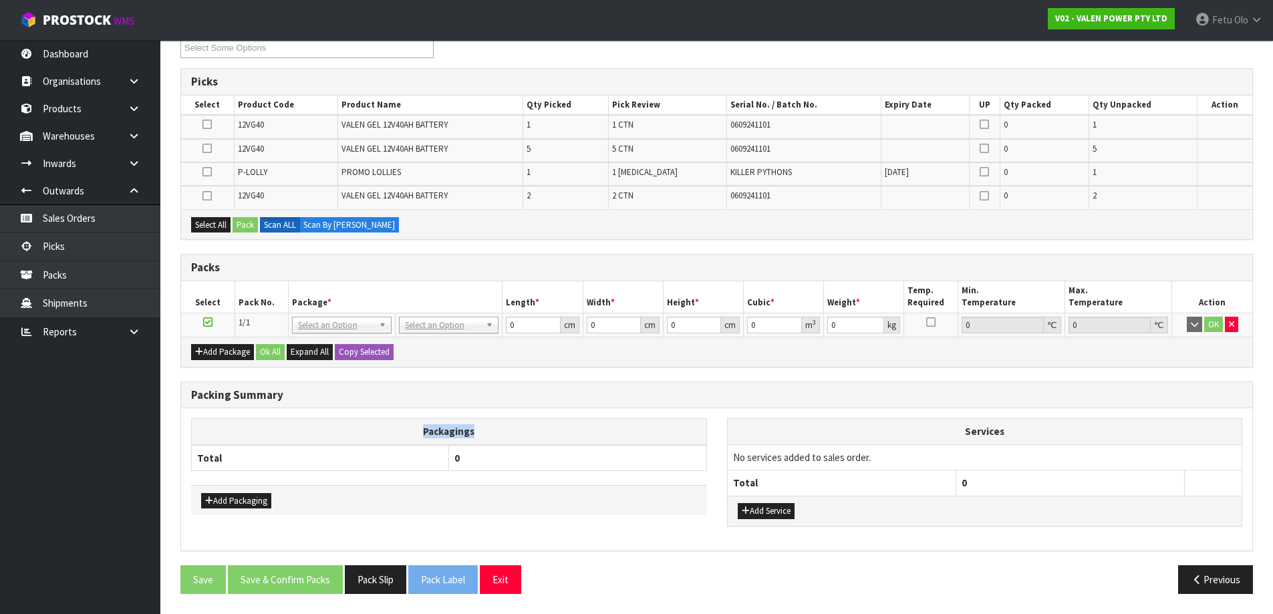
drag, startPoint x: 694, startPoint y: 436, endPoint x: 715, endPoint y: 434, distance: 20.8
click at [715, 434] on div "Packagings Total 0 Add Packaging" at bounding box center [449, 466] width 536 height 97
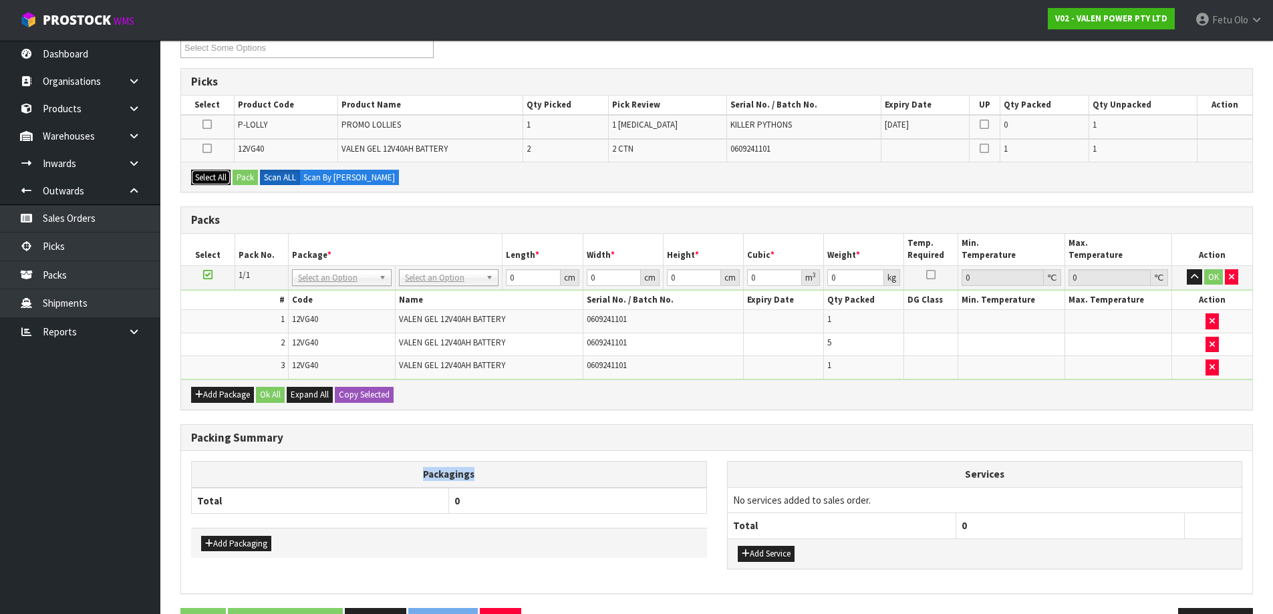
click at [197, 179] on button "Select All" at bounding box center [210, 178] width 39 height 16
click at [245, 176] on button "Pack" at bounding box center [244, 178] width 25 height 16
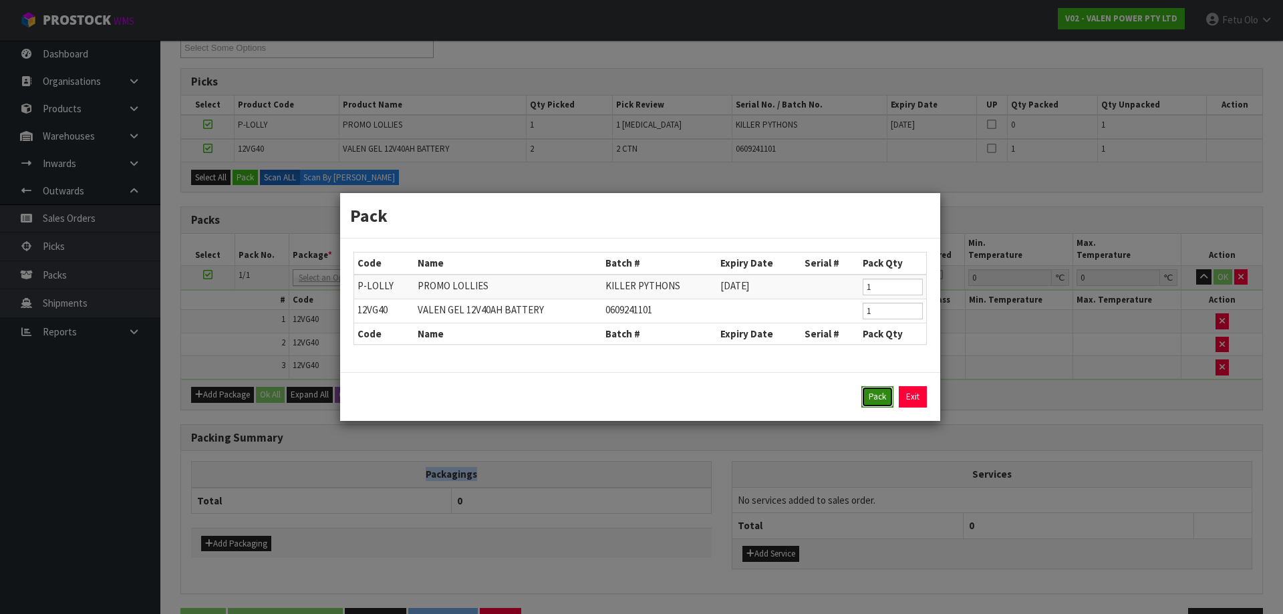
click at [874, 398] on button "Pack" at bounding box center [877, 396] width 32 height 21
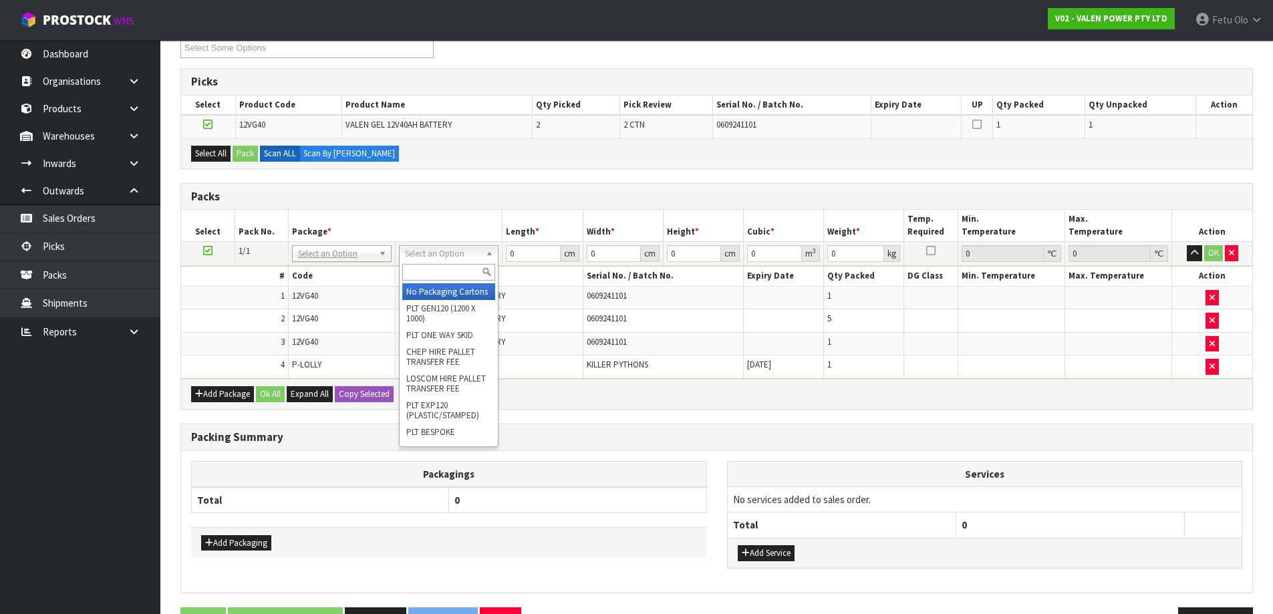
click at [422, 277] on input "text" at bounding box center [448, 272] width 93 height 17
type input "TUFF"
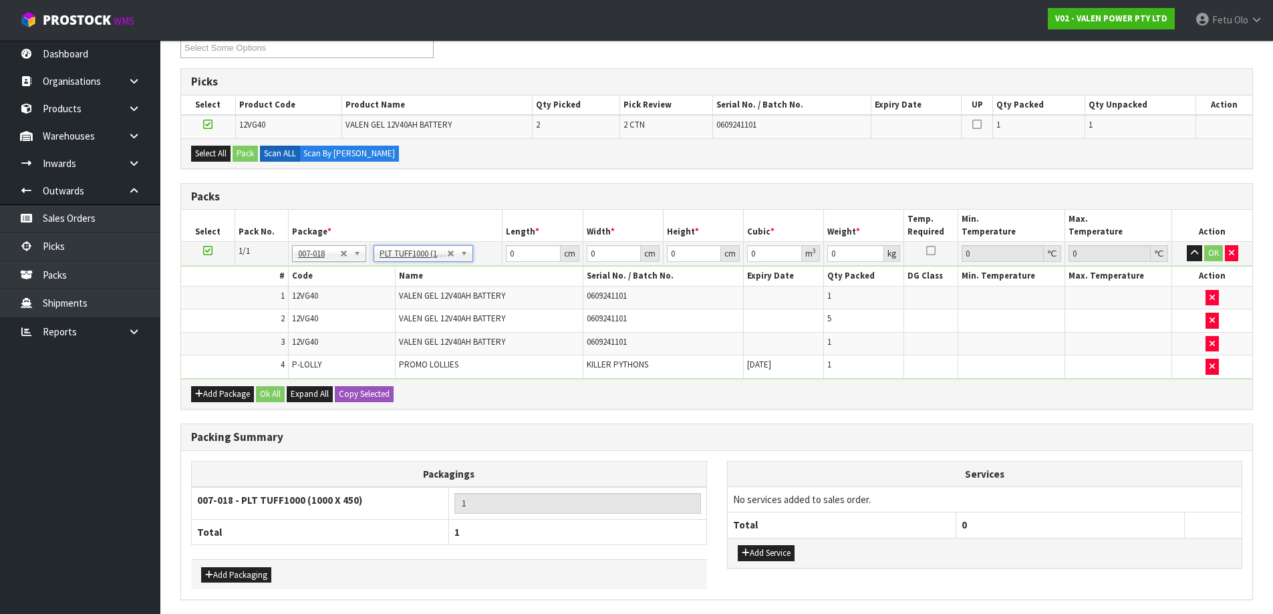
type input "100"
type input "45"
type input "104.1"
drag, startPoint x: 536, startPoint y: 262, endPoint x: 414, endPoint y: 287, distance: 124.7
click at [415, 294] on tbody "1/1 NONE 007-001 007-002 007-004 007-009 007-013 007-014 007-015 007-017 007-01…" at bounding box center [716, 310] width 1071 height 137
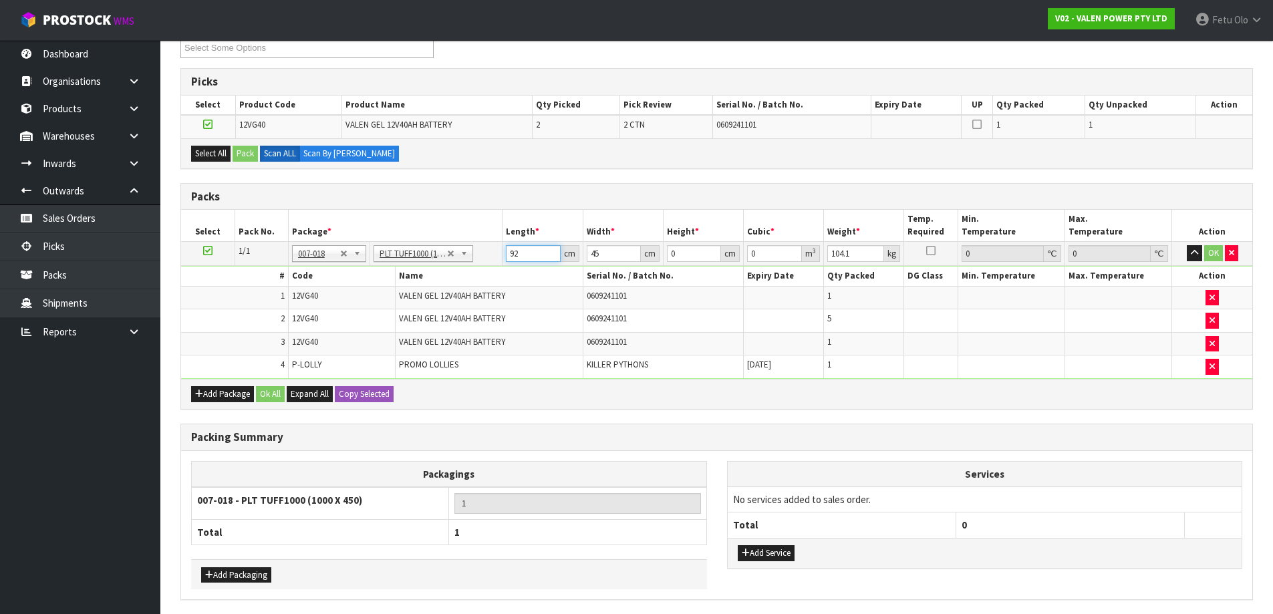
type input "92"
type input "42"
type input "2"
type input "0.007728"
type input "27"
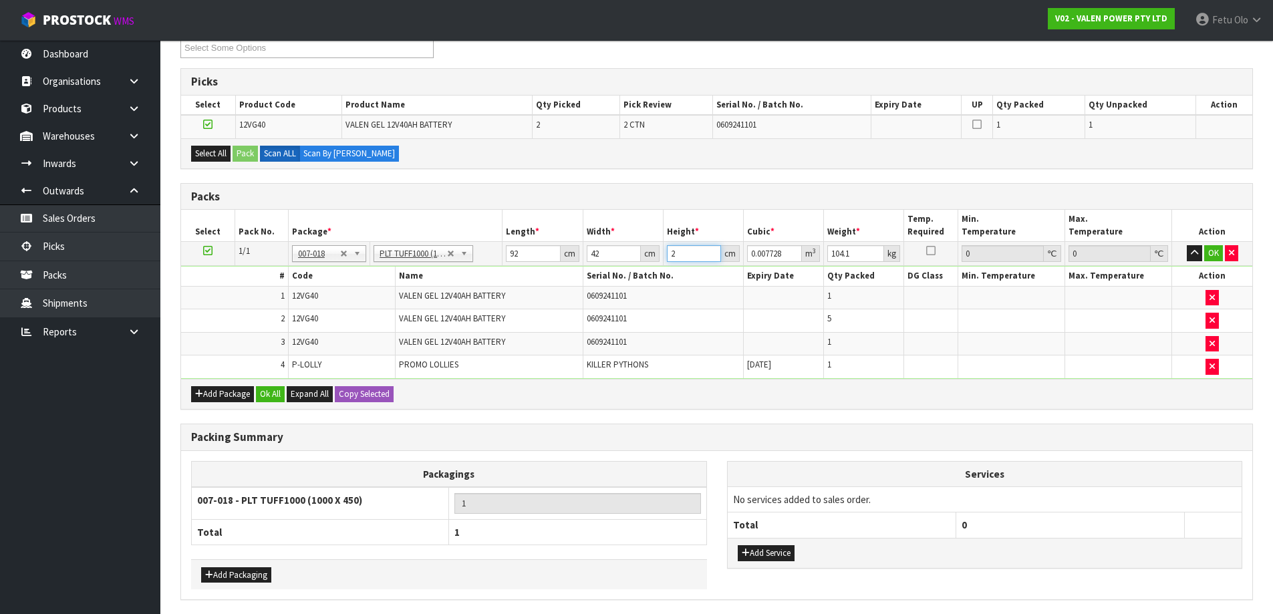
type input "0.104328"
type input "27"
type input "114"
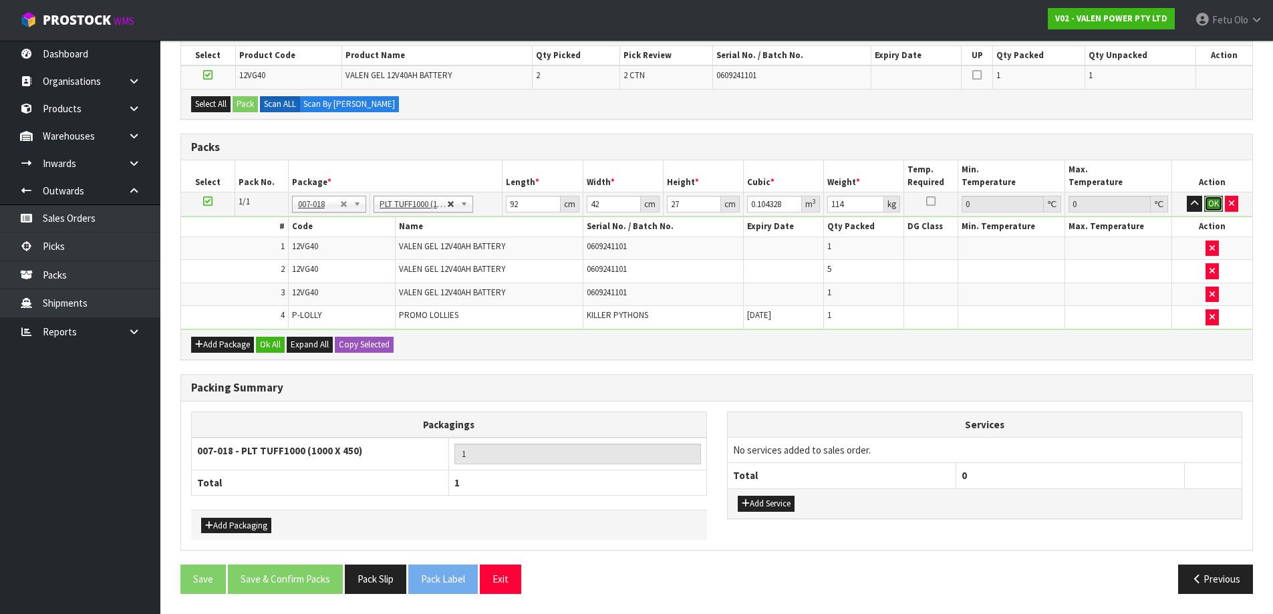
click button "OK" at bounding box center [1213, 204] width 19 height 16
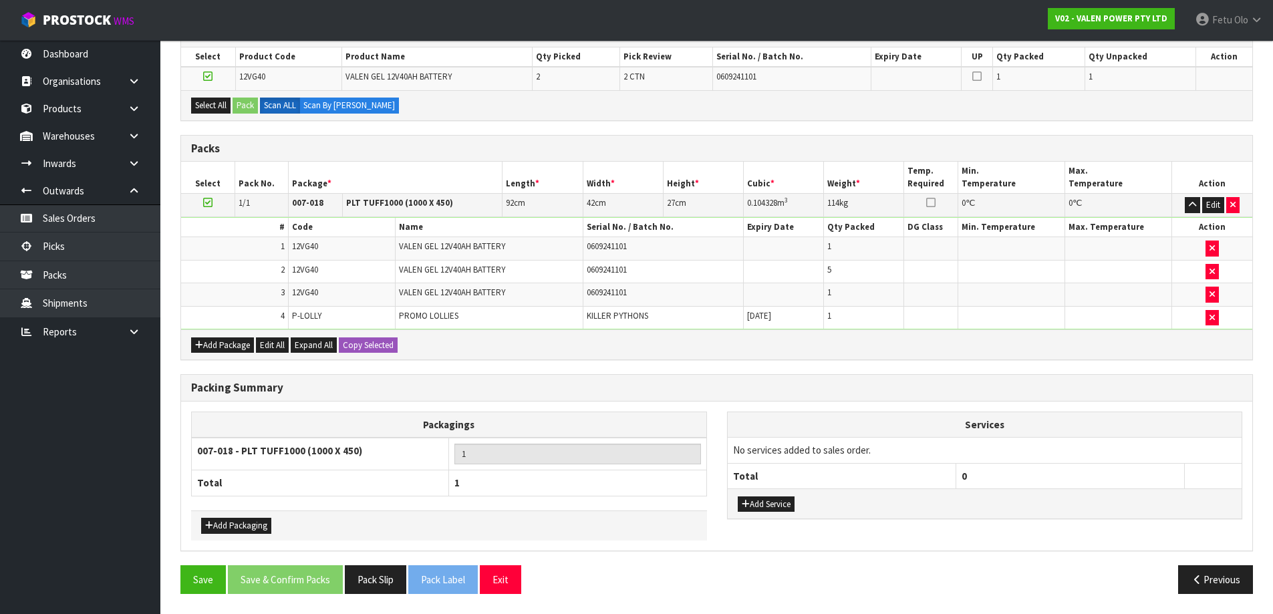
scroll to position [243, 0]
click at [204, 567] on button "Save" at bounding box center [202, 579] width 45 height 29
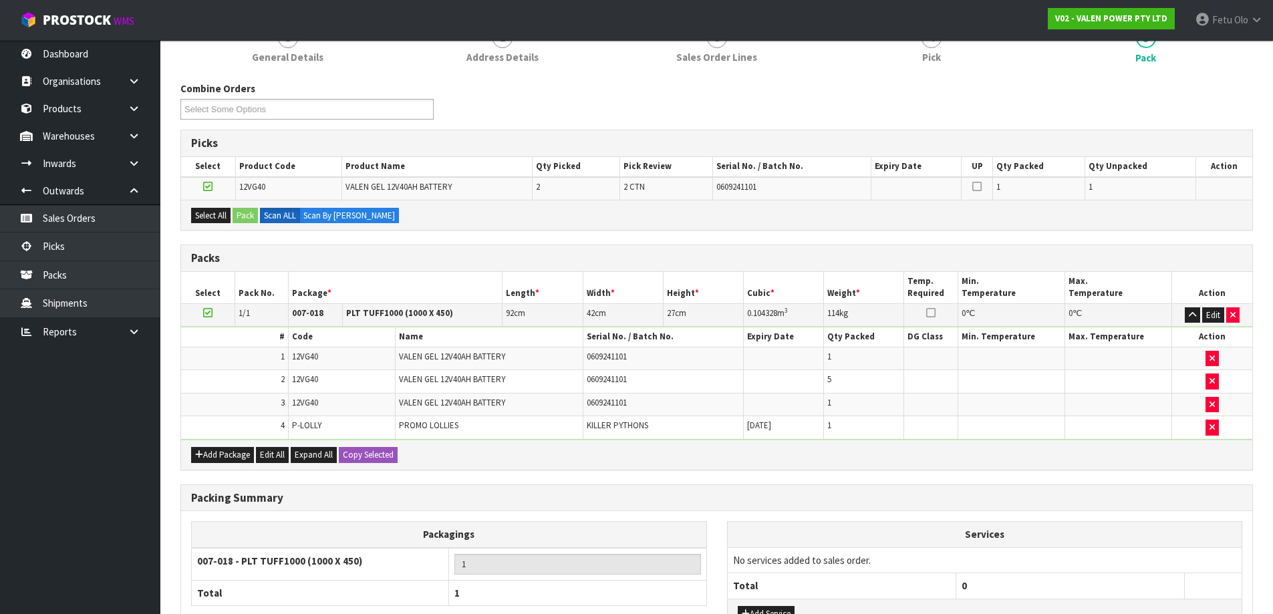
scroll to position [0, 0]
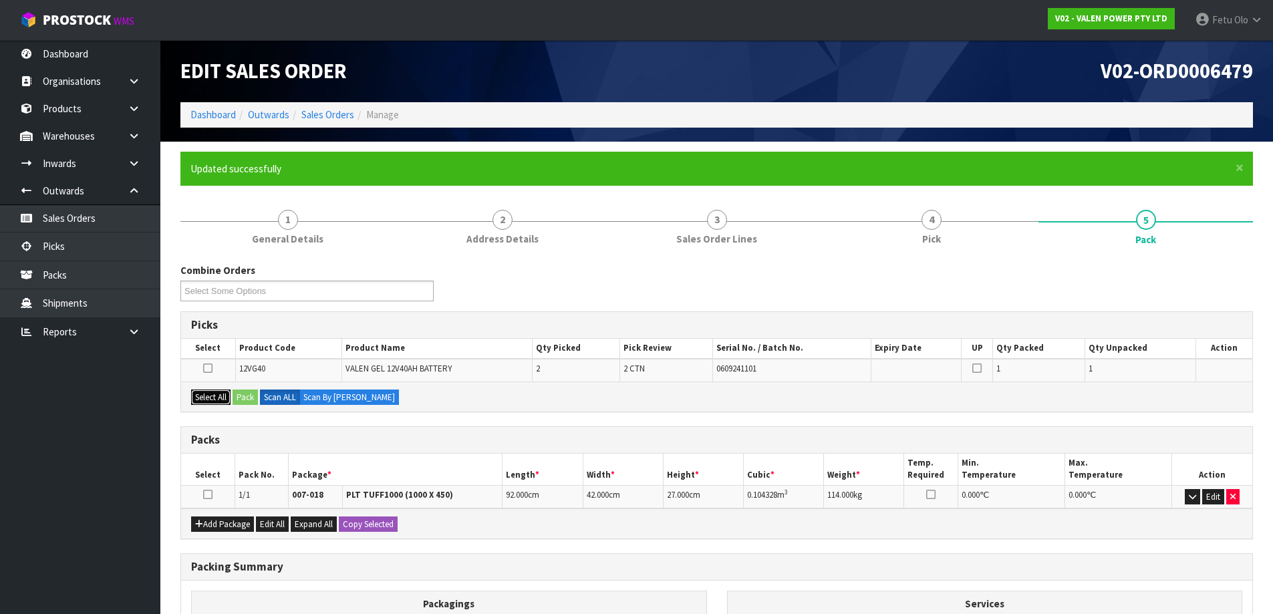
drag, startPoint x: 217, startPoint y: 390, endPoint x: 211, endPoint y: 403, distance: 14.0
click at [216, 387] on div "Select All Pack Scan ALL Scan By [PERSON_NAME]" at bounding box center [716, 396] width 1071 height 30
drag, startPoint x: 205, startPoint y: 370, endPoint x: 205, endPoint y: 394, distance: 23.4
click at [206, 369] on icon at bounding box center [207, 368] width 9 height 1
click at [0, 0] on input "checkbox" at bounding box center [0, 0] width 0 height 0
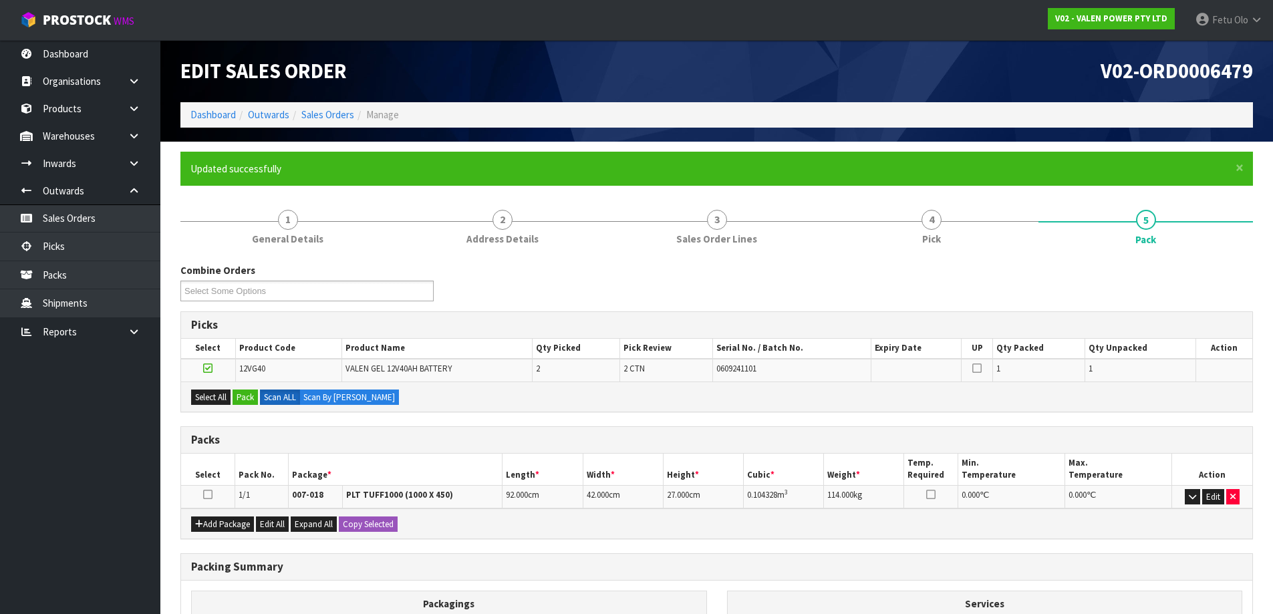
click at [210, 494] on icon at bounding box center [207, 494] width 9 height 1
click at [248, 394] on button "Pack" at bounding box center [244, 398] width 25 height 16
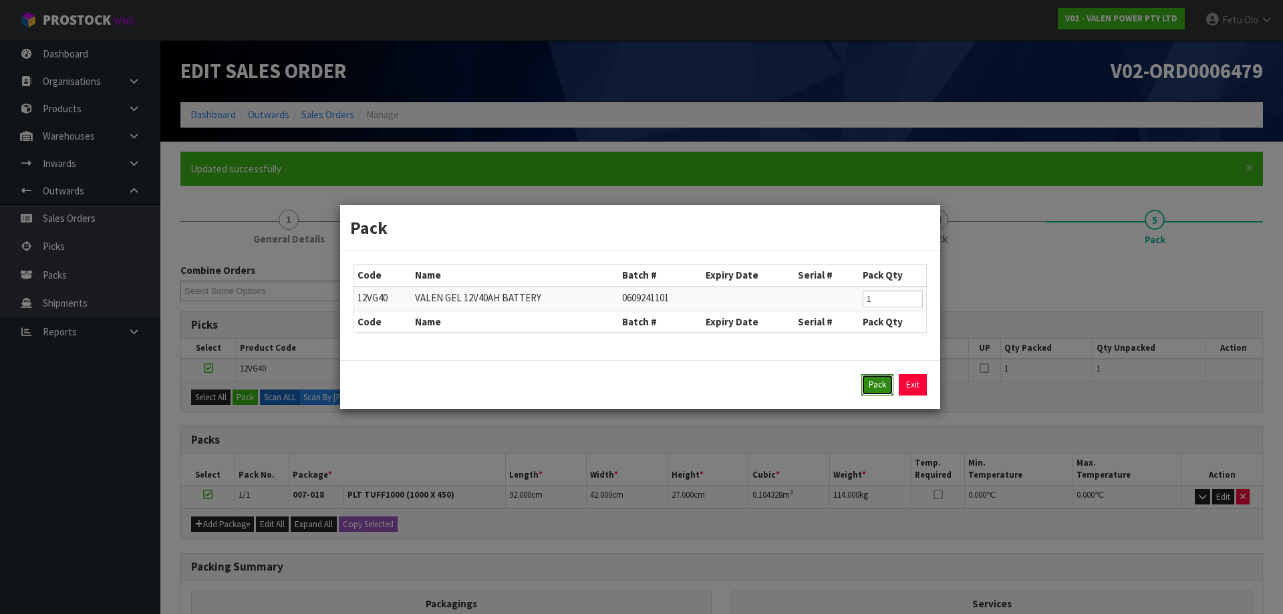
click at [877, 383] on button "Pack" at bounding box center [877, 384] width 32 height 21
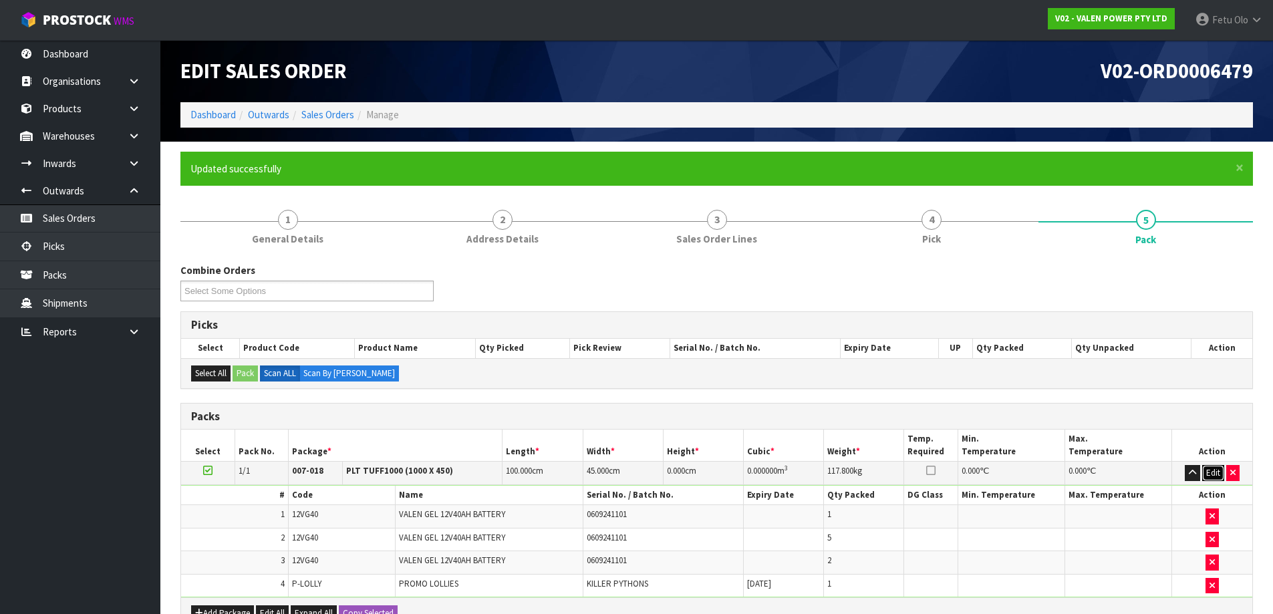
click at [1209, 476] on button "Edit" at bounding box center [1213, 473] width 22 height 16
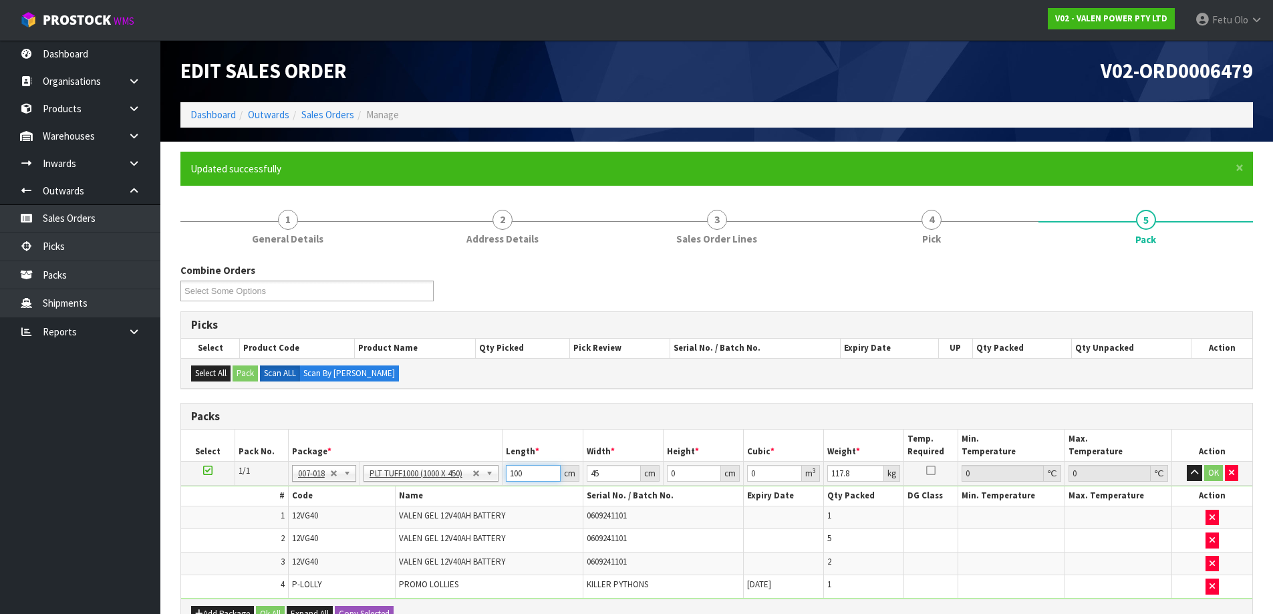
drag, startPoint x: 522, startPoint y: 474, endPoint x: 488, endPoint y: 490, distance: 37.4
click at [488, 490] on tbody "1/1 NONE 007-001 007-002 007-004 007-009 007-013 007-014 007-015 007-017 007-01…" at bounding box center [716, 530] width 1071 height 137
type input "92"
type input "47"
type input "2"
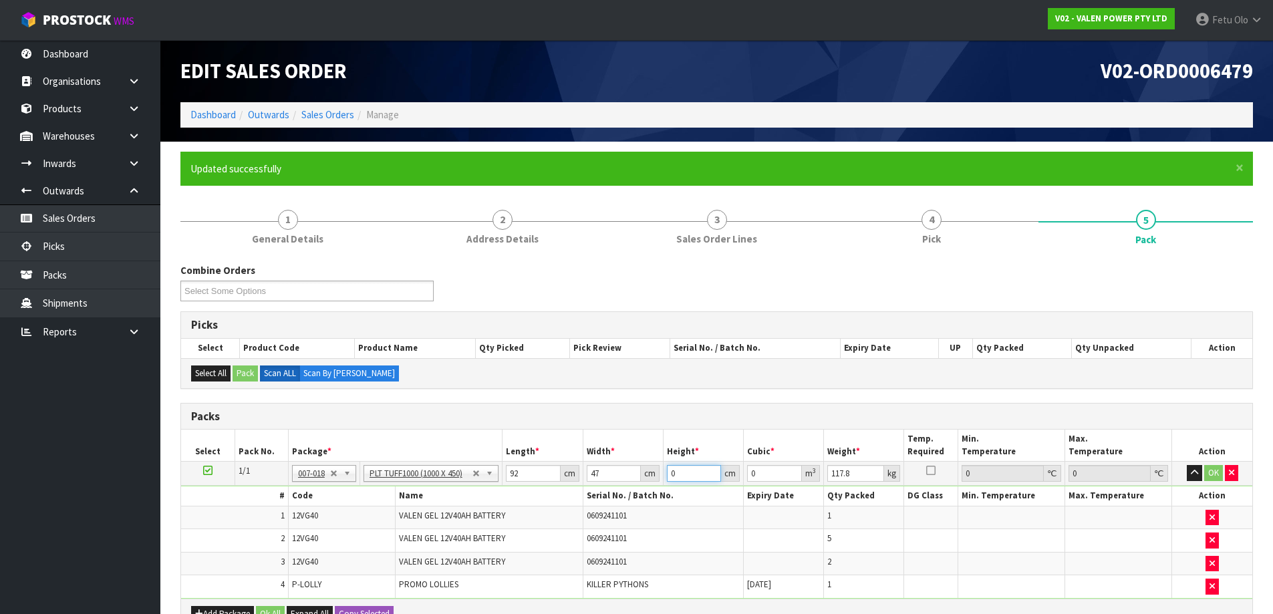
type input "0.008648"
type input "27"
type input "0.116748"
type input "27"
type input "114"
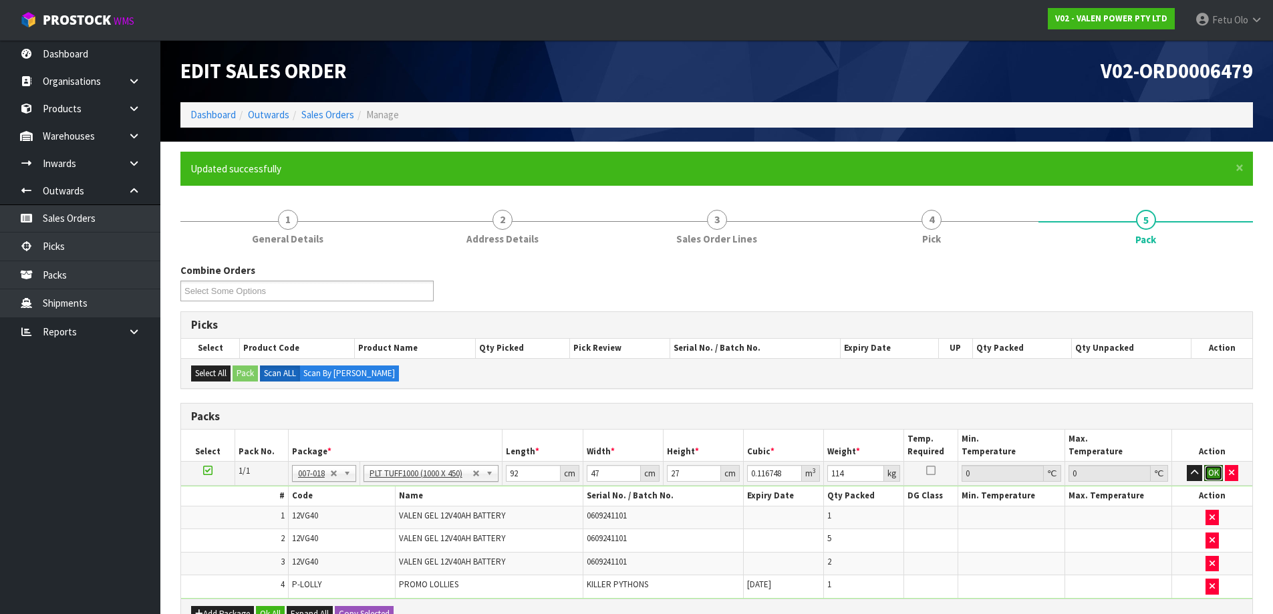
click button "OK" at bounding box center [1213, 473] width 19 height 16
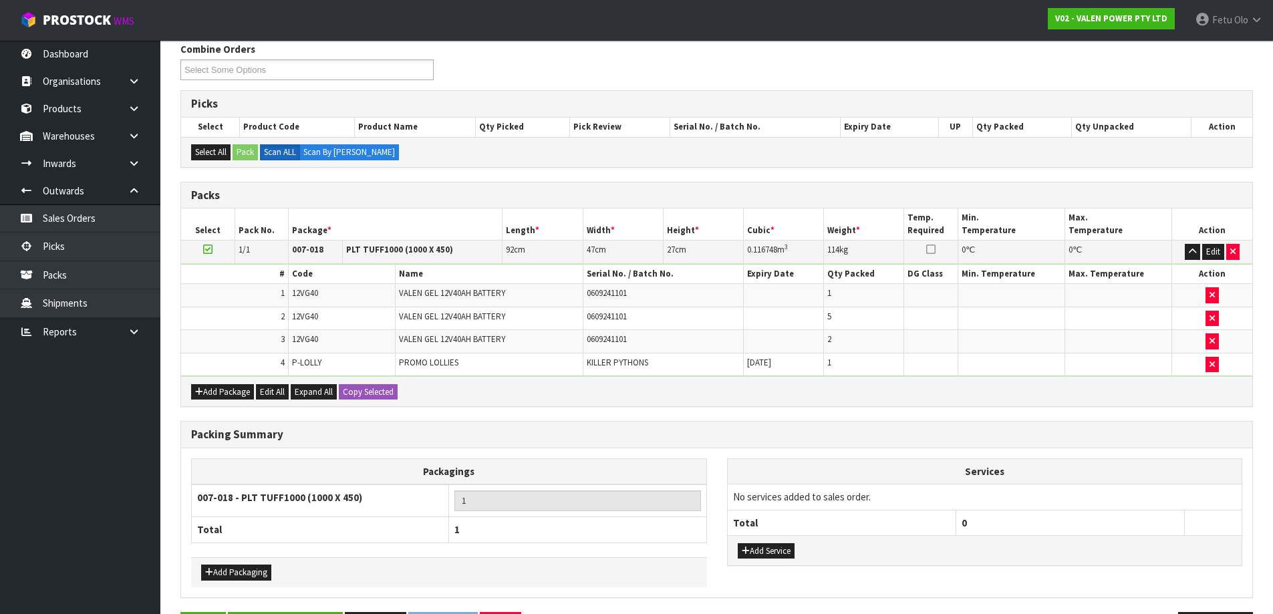
scroll to position [201, 0]
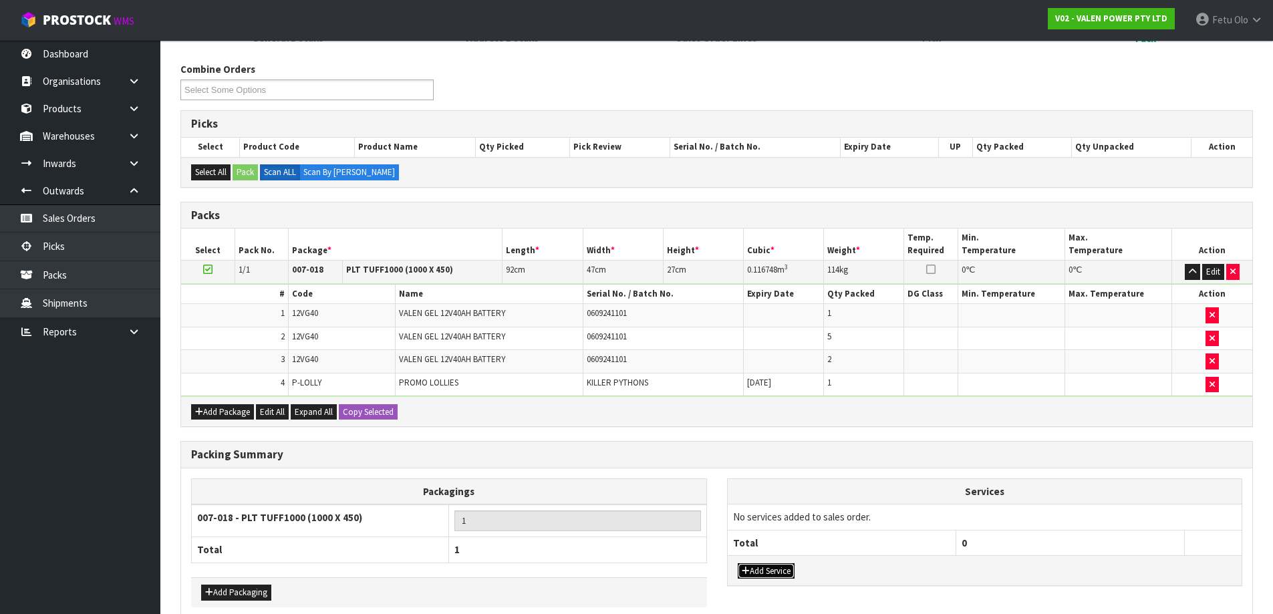
drag, startPoint x: 776, startPoint y: 565, endPoint x: 782, endPoint y: 549, distance: 17.4
click at [776, 563] on button "Add Service" at bounding box center [766, 571] width 57 height 16
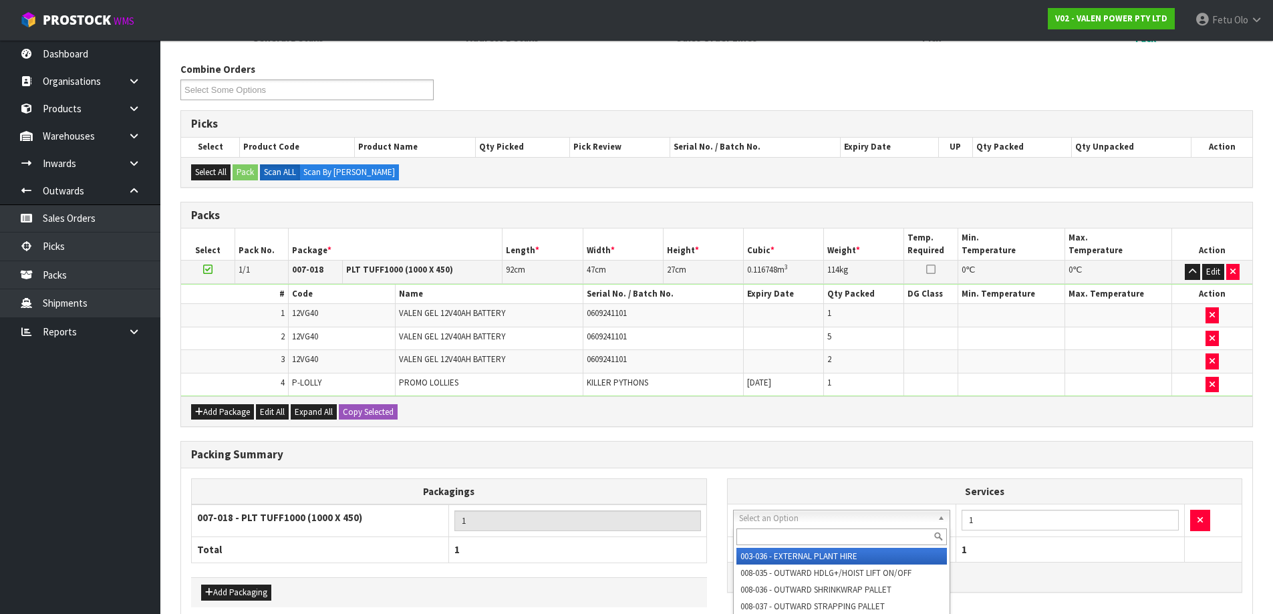
click at [784, 527] on div at bounding box center [842, 537] width 216 height 22
click at [787, 548] on div at bounding box center [842, 537] width 216 height 22
click at [788, 530] on input "text" at bounding box center [841, 536] width 211 height 17
type input "ST"
drag, startPoint x: 790, startPoint y: 555, endPoint x: 930, endPoint y: 549, distance: 139.8
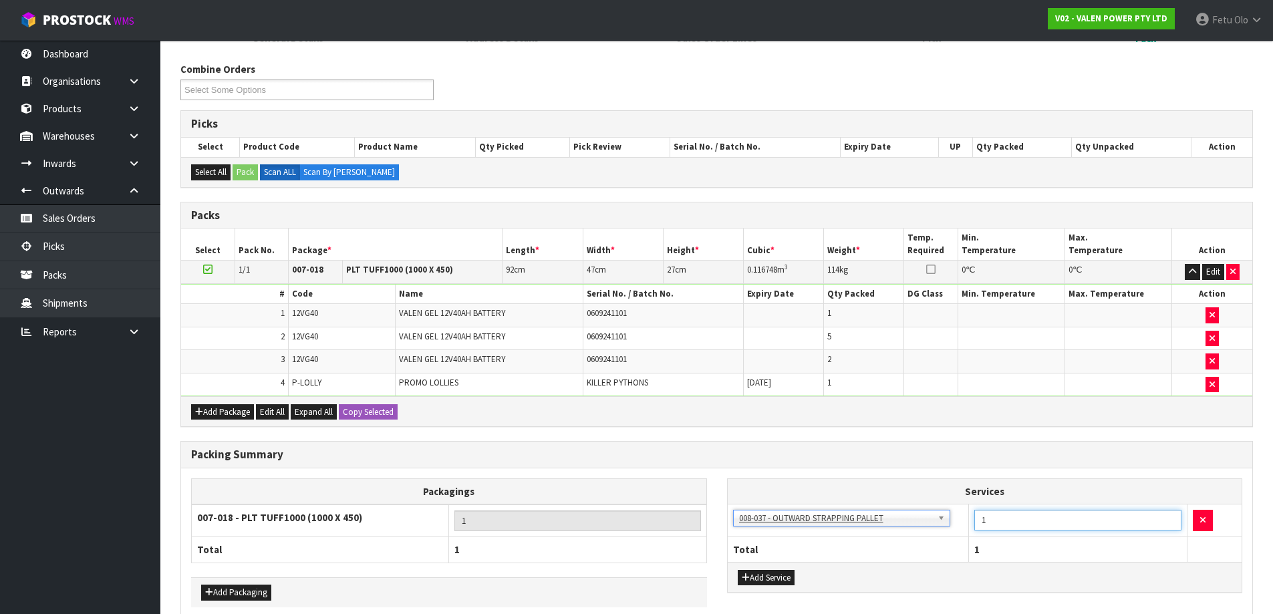
drag, startPoint x: 1003, startPoint y: 522, endPoint x: 932, endPoint y: 539, distance: 73.4
click at [932, 539] on table "Services 003-036 - EXTERNAL PLANT HIRE 008-035 - OUTWARD HDLG+/HOIST LIFT ON/OF…" at bounding box center [985, 520] width 514 height 83
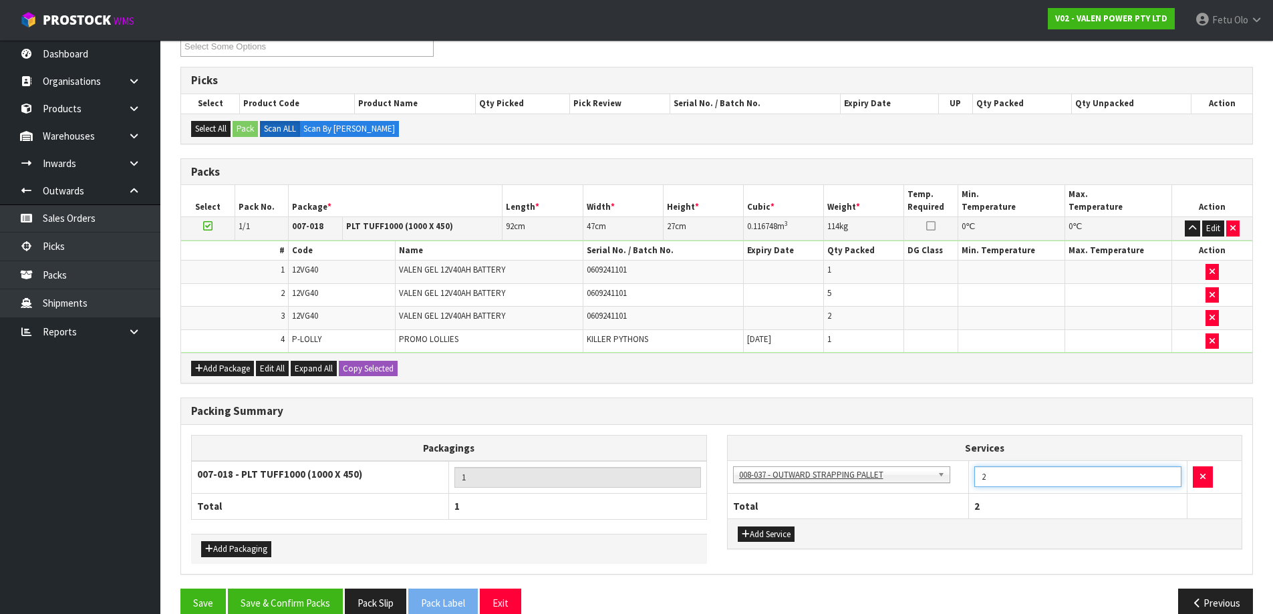
scroll to position [268, 0]
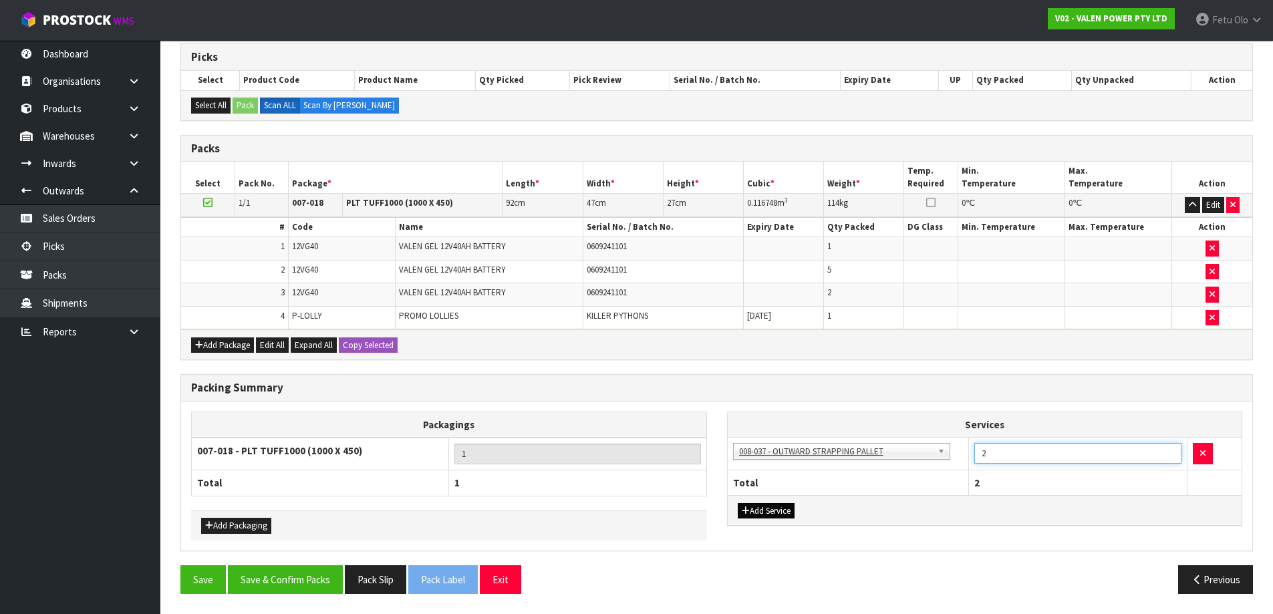
type input "2"
click at [741, 510] on button "Add Service" at bounding box center [766, 511] width 57 height 16
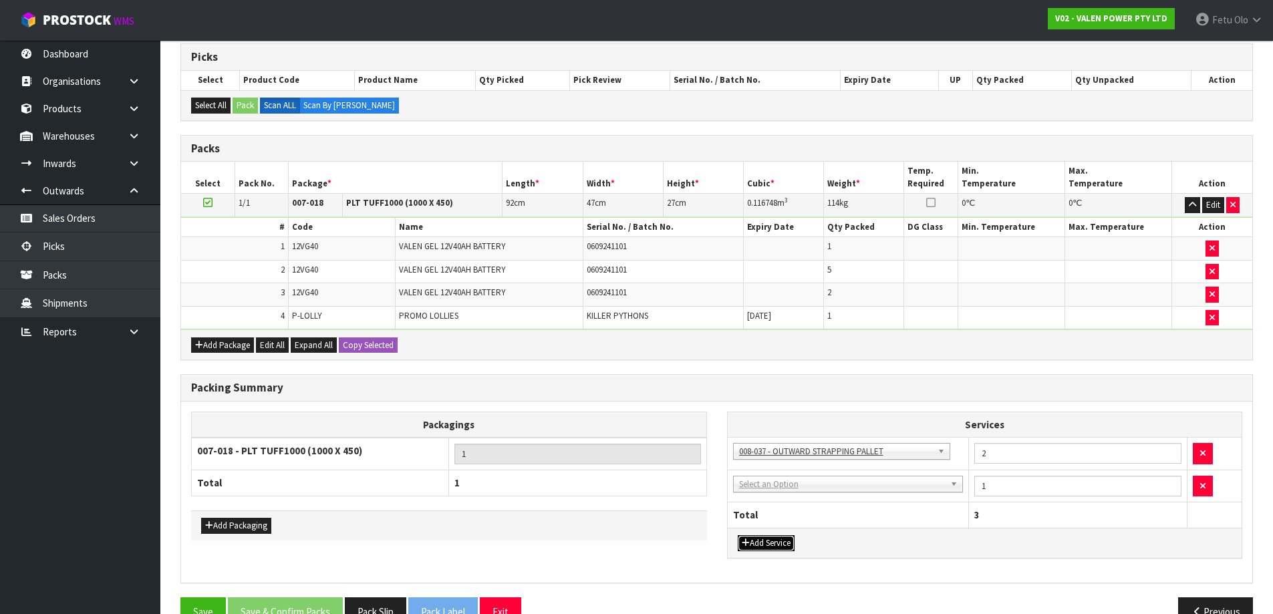
drag, startPoint x: 756, startPoint y: 486, endPoint x: 758, endPoint y: 498, distance: 12.2
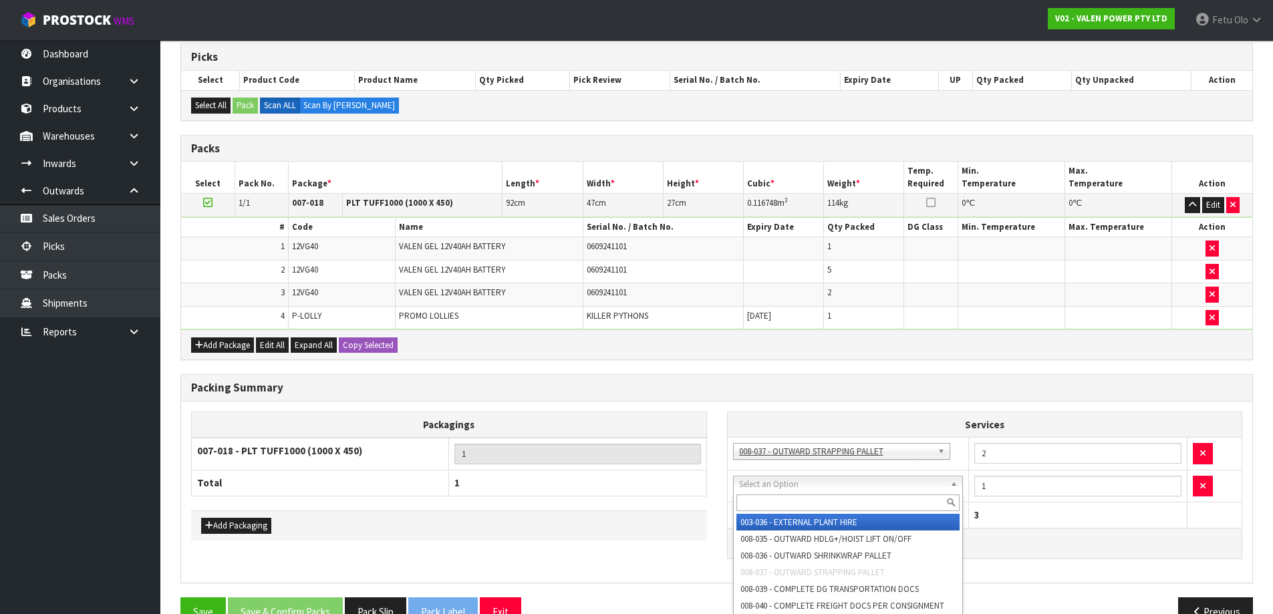
click at [758, 499] on input "text" at bounding box center [848, 502] width 224 height 17
type input "CON"
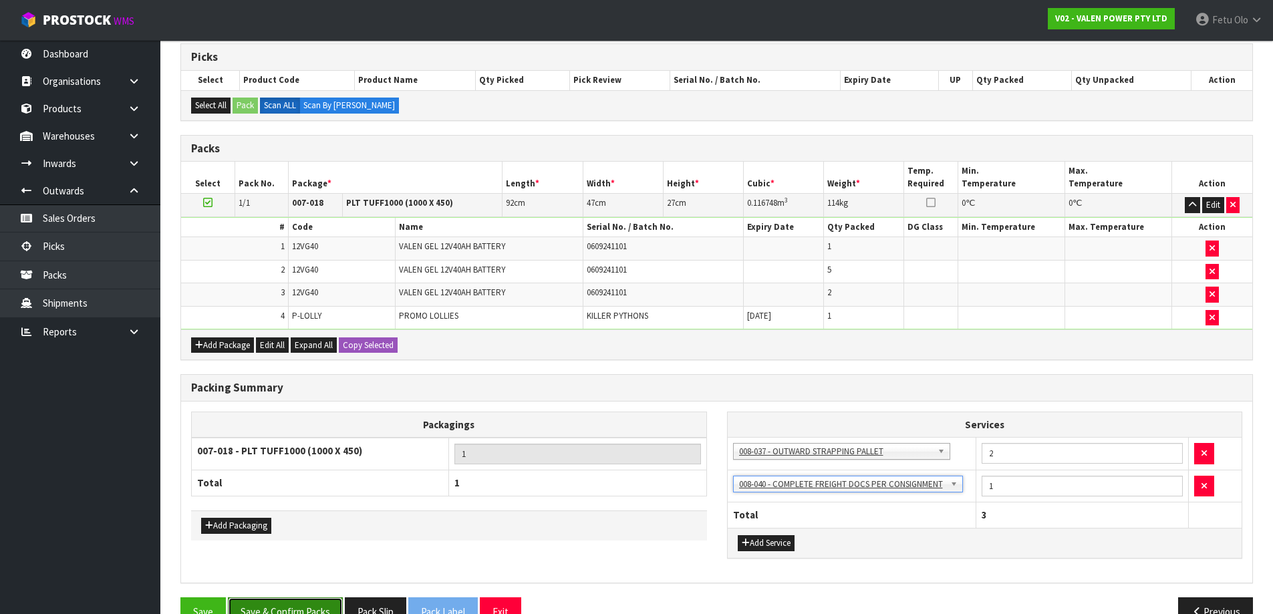
click at [323, 601] on button "Save & Confirm Packs" at bounding box center [285, 611] width 115 height 29
